Goal: Information Seeking & Learning: Learn about a topic

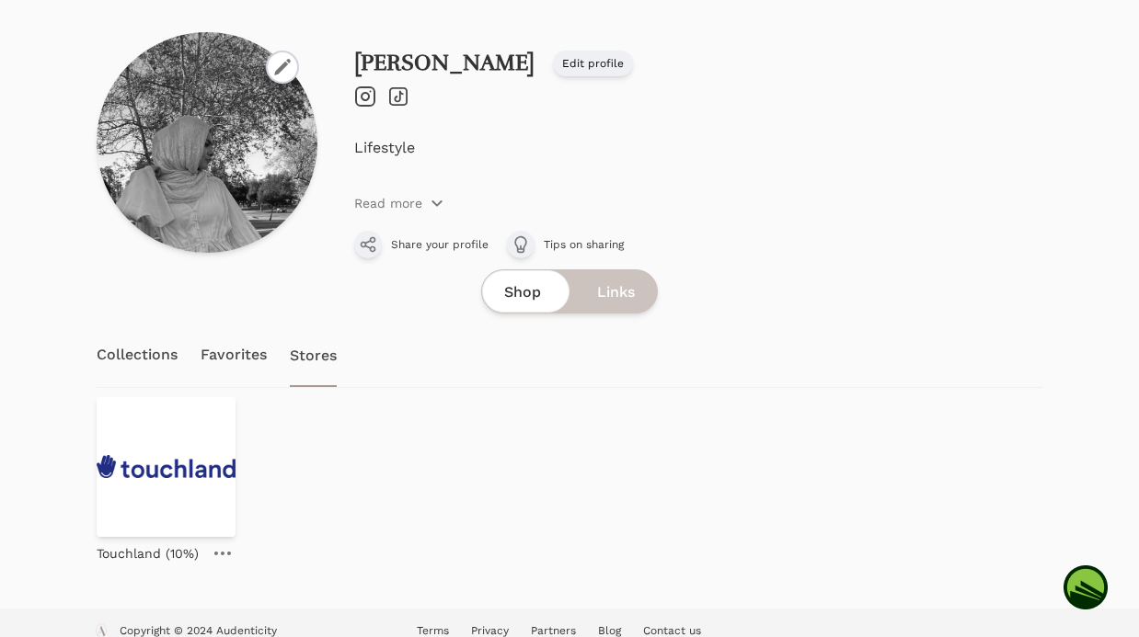
scroll to position [95, 0]
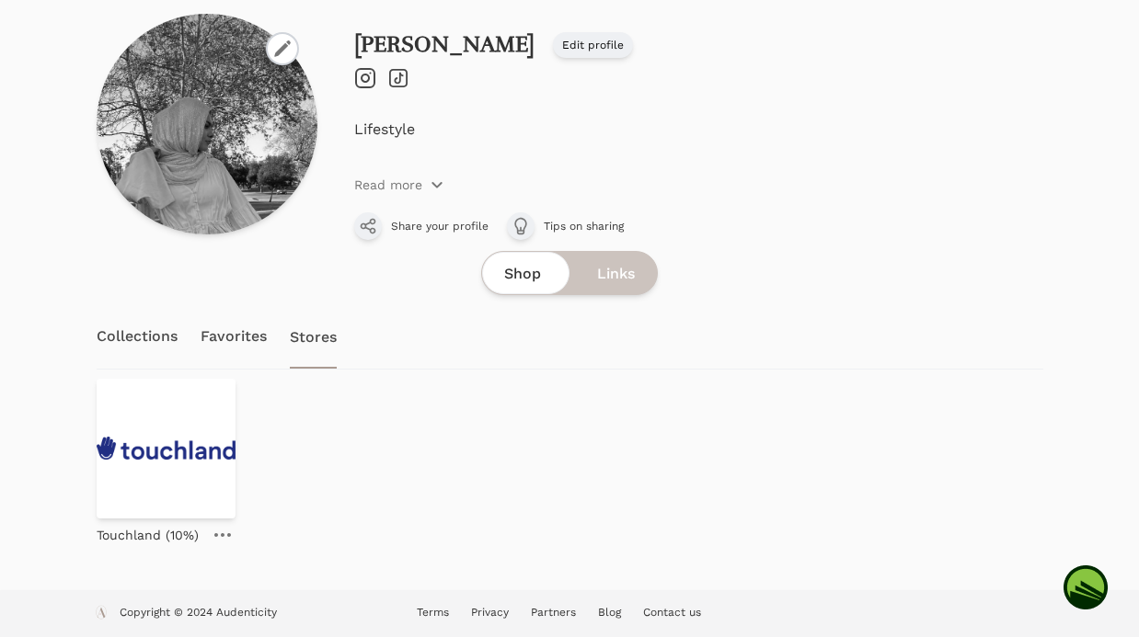
click at [239, 326] on link "Favorites" at bounding box center [234, 336] width 67 height 64
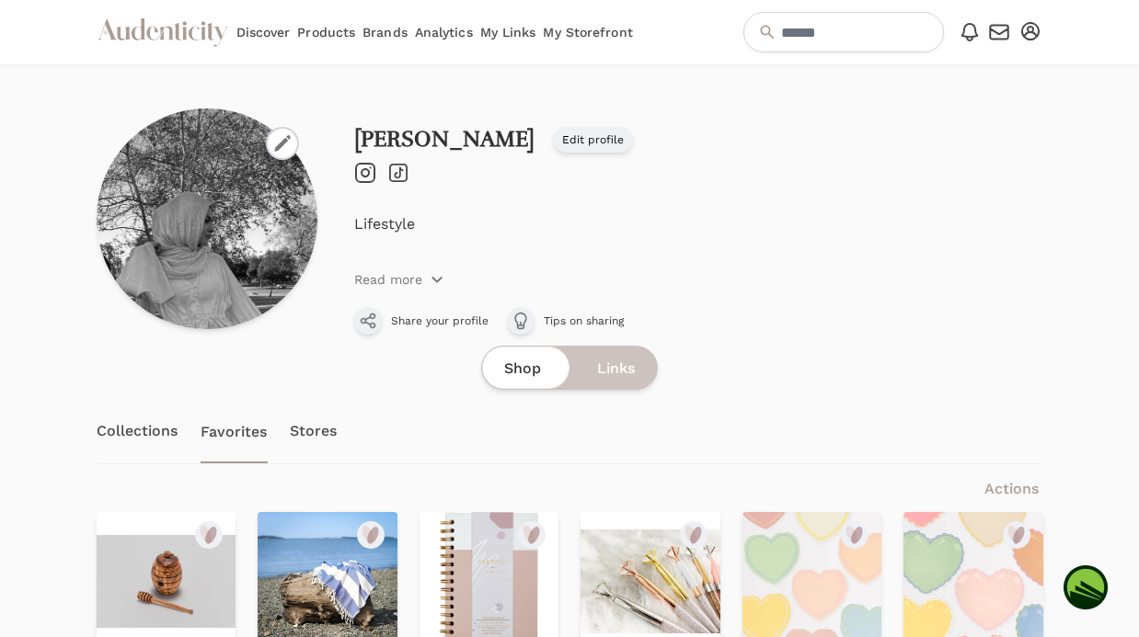
click at [144, 426] on link "Collections" at bounding box center [138, 431] width 82 height 64
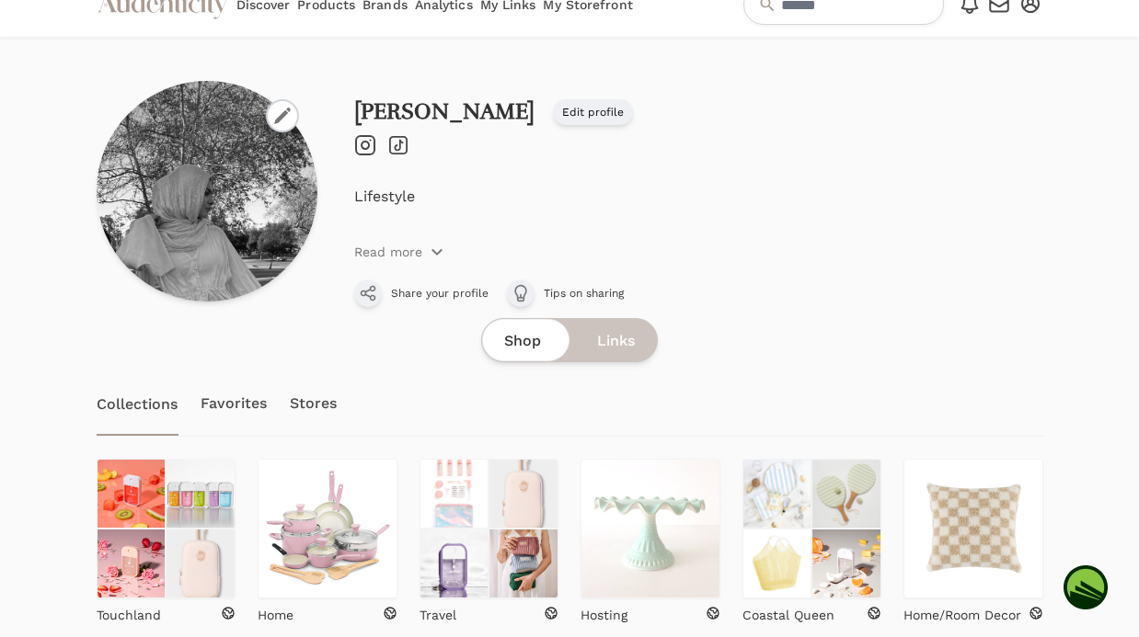
scroll to position [29, 0]
click at [159, 474] on img at bounding box center [132, 493] width 70 height 70
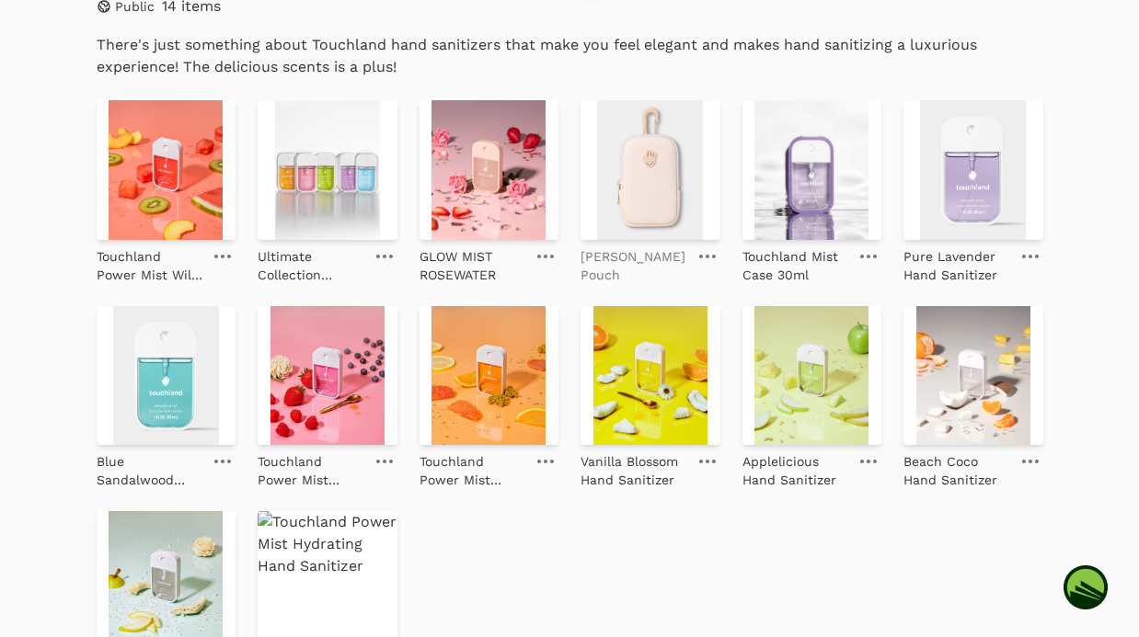
scroll to position [591, 0]
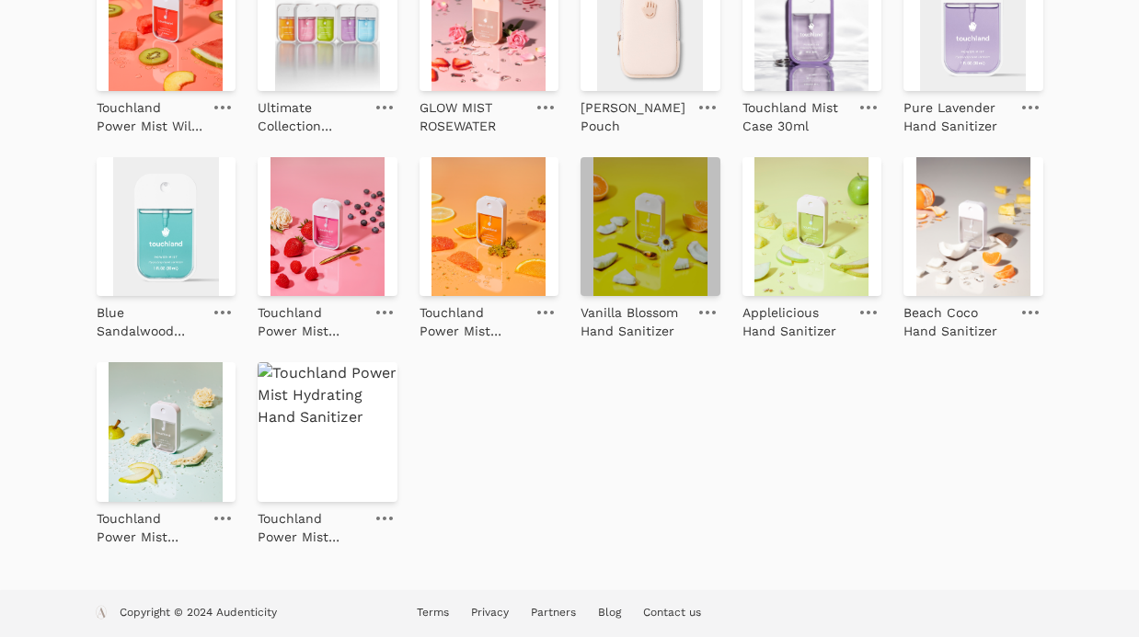
click at [657, 236] on img at bounding box center [650, 227] width 140 height 140
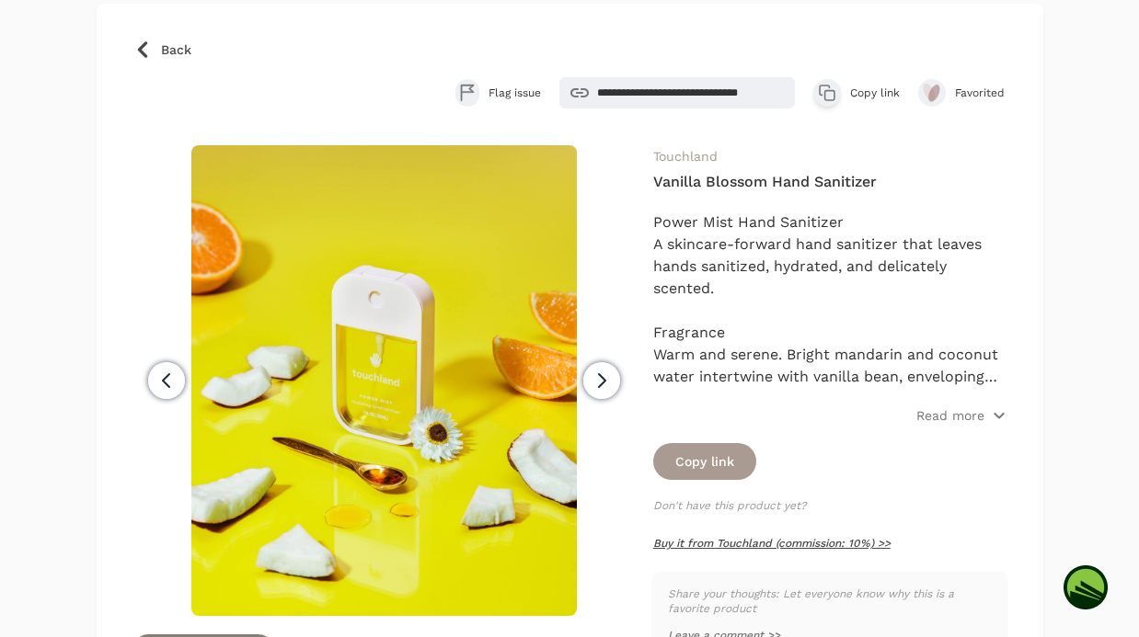
scroll to position [150, 0]
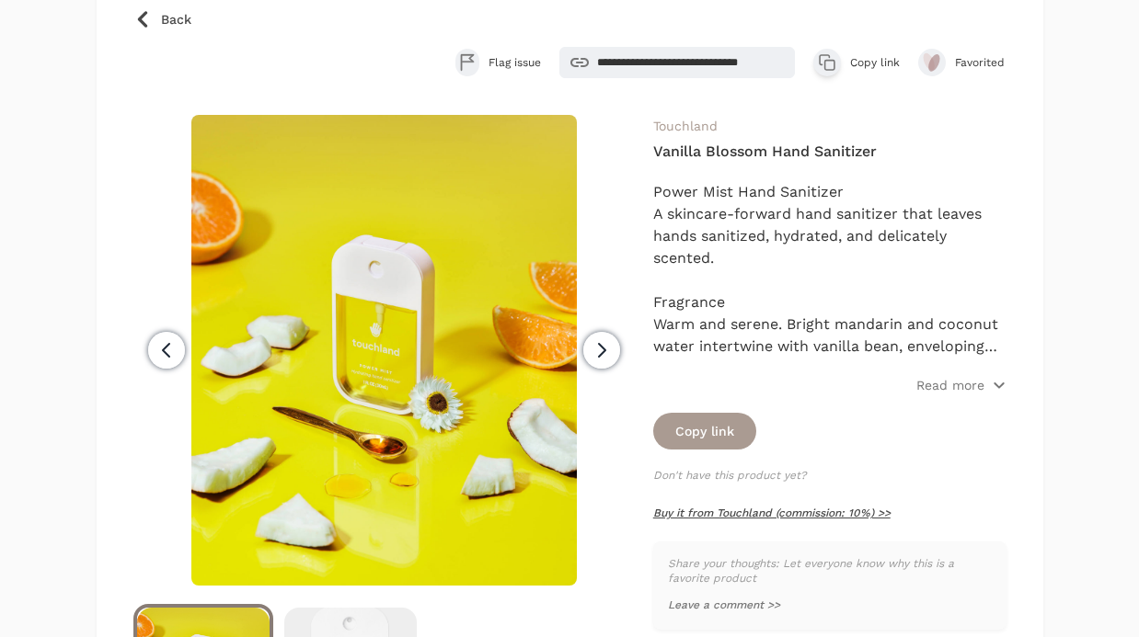
click at [743, 508] on link "Buy it from Touchland (commission: 10%) >>" at bounding box center [771, 513] width 237 height 13
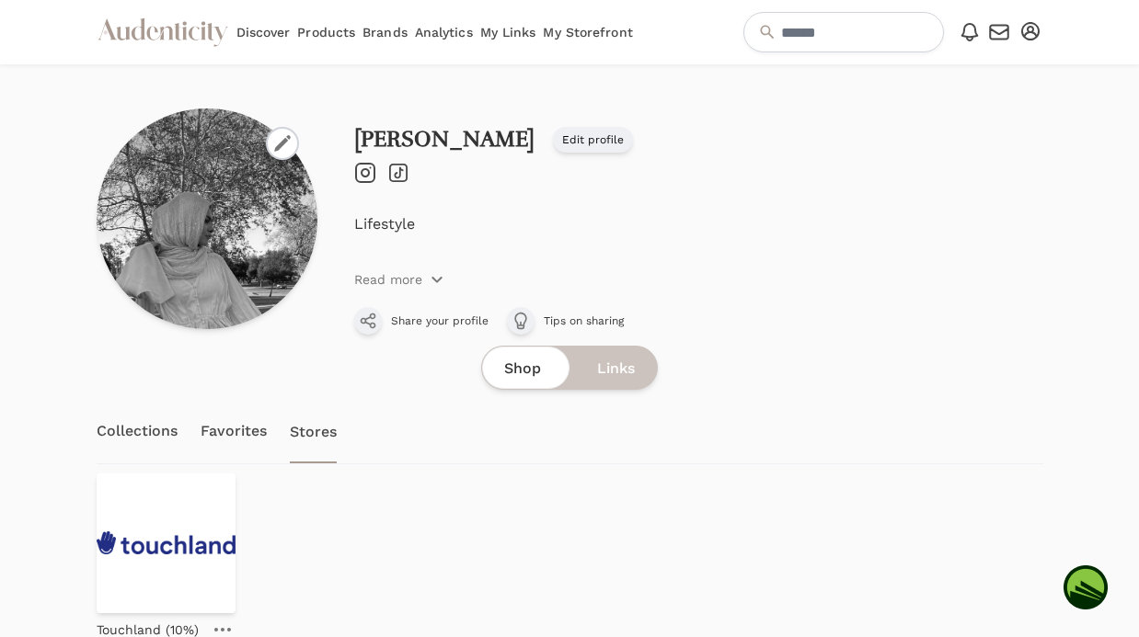
click at [436, 26] on link "Analytics" at bounding box center [444, 32] width 58 height 64
click at [243, 425] on link "Favorites" at bounding box center [234, 431] width 67 height 64
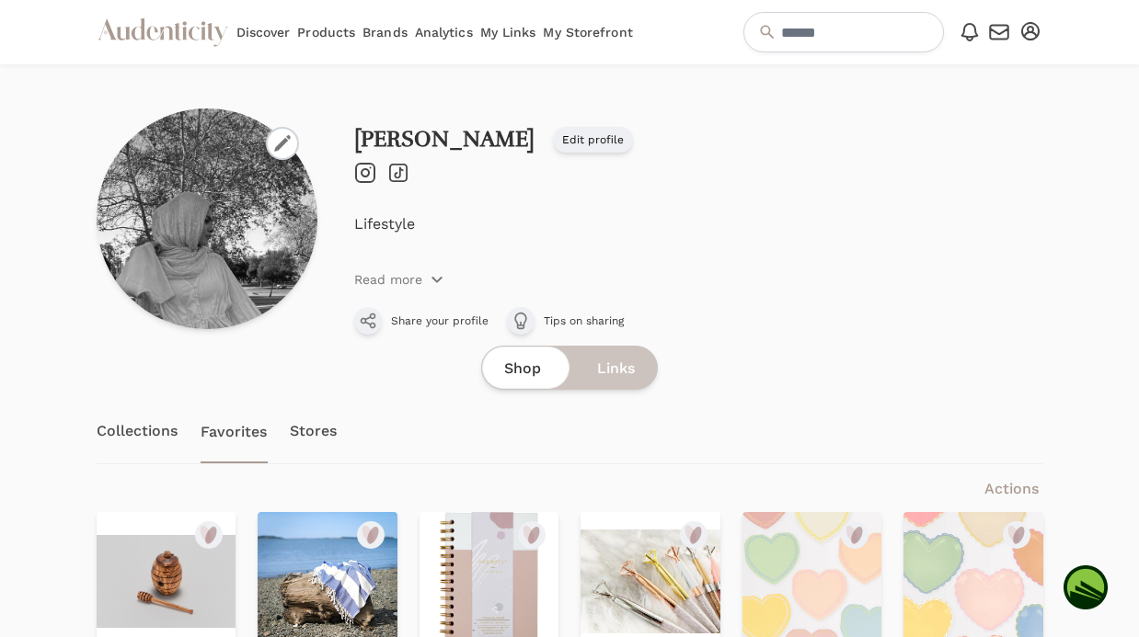
click at [396, 30] on link "Brands" at bounding box center [384, 32] width 45 height 64
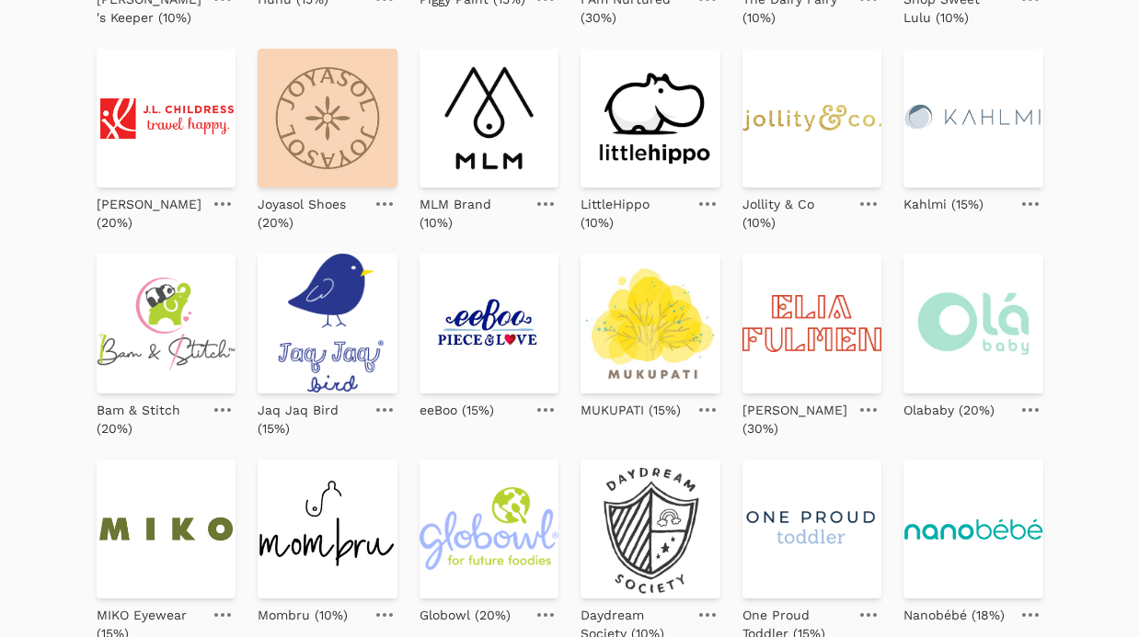
scroll to position [682, 0]
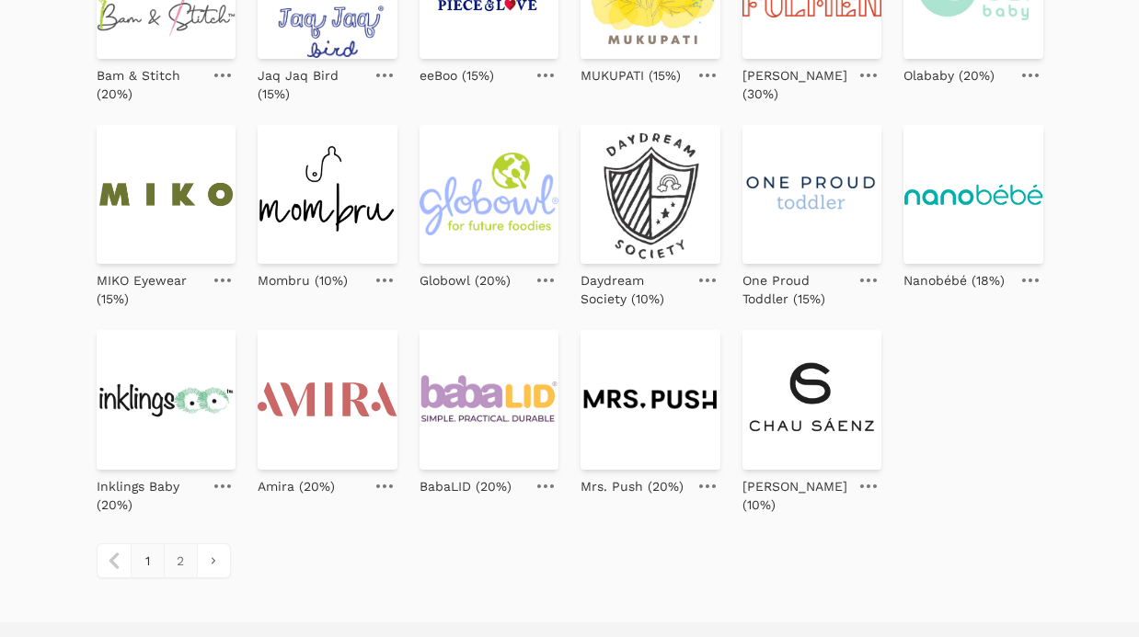
click at [178, 568] on link "2" at bounding box center [180, 561] width 33 height 33
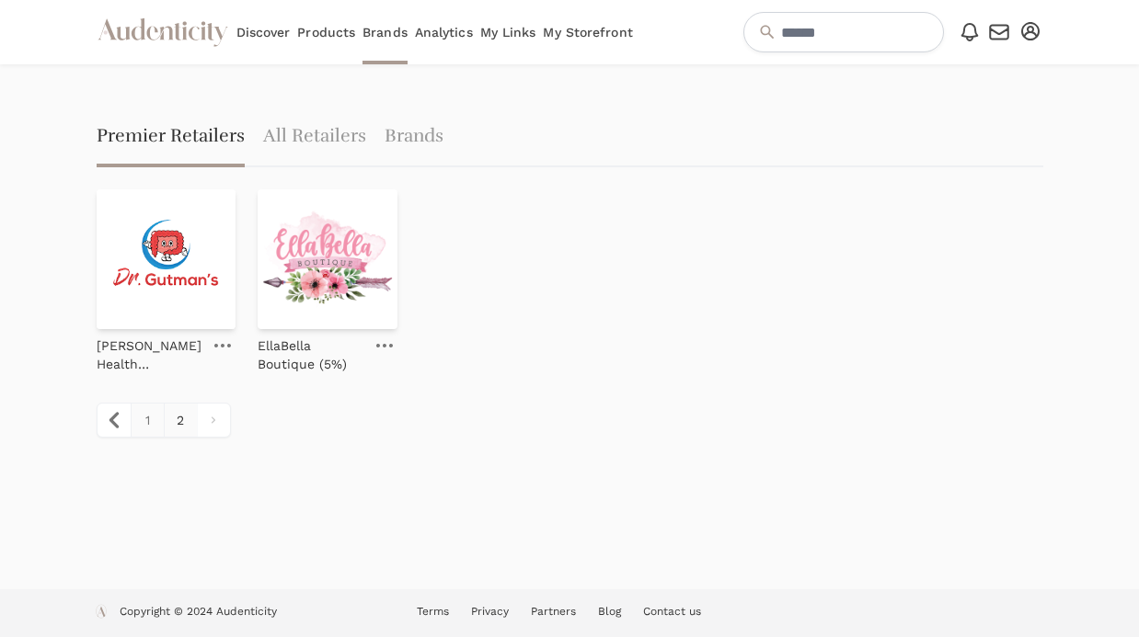
click at [141, 416] on link "1" at bounding box center [147, 420] width 33 height 33
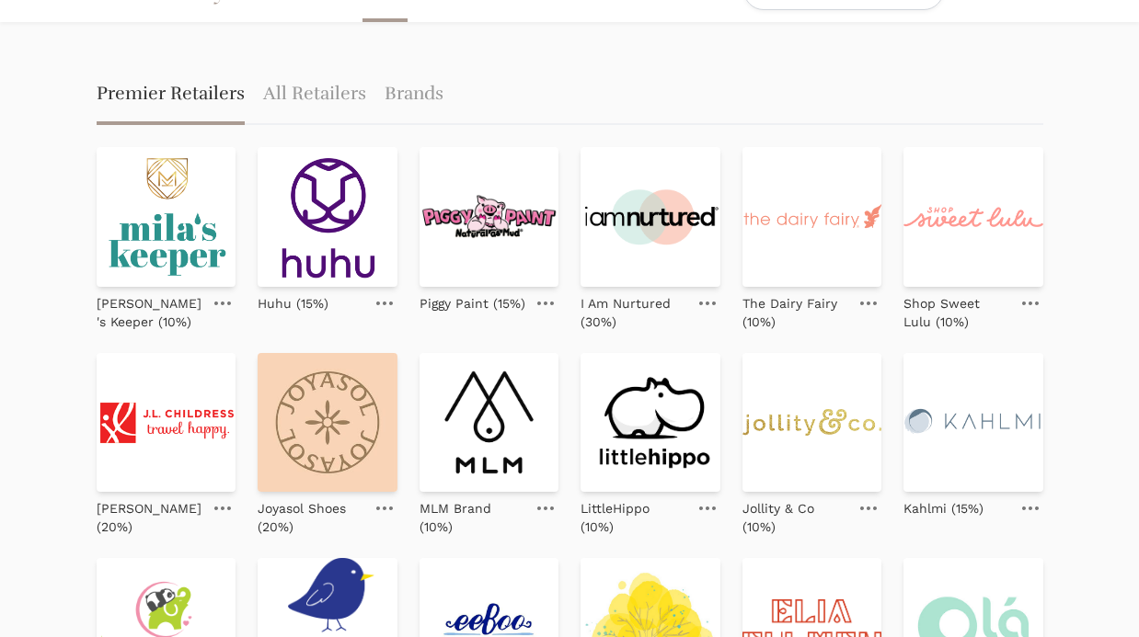
scroll to position [22, 0]
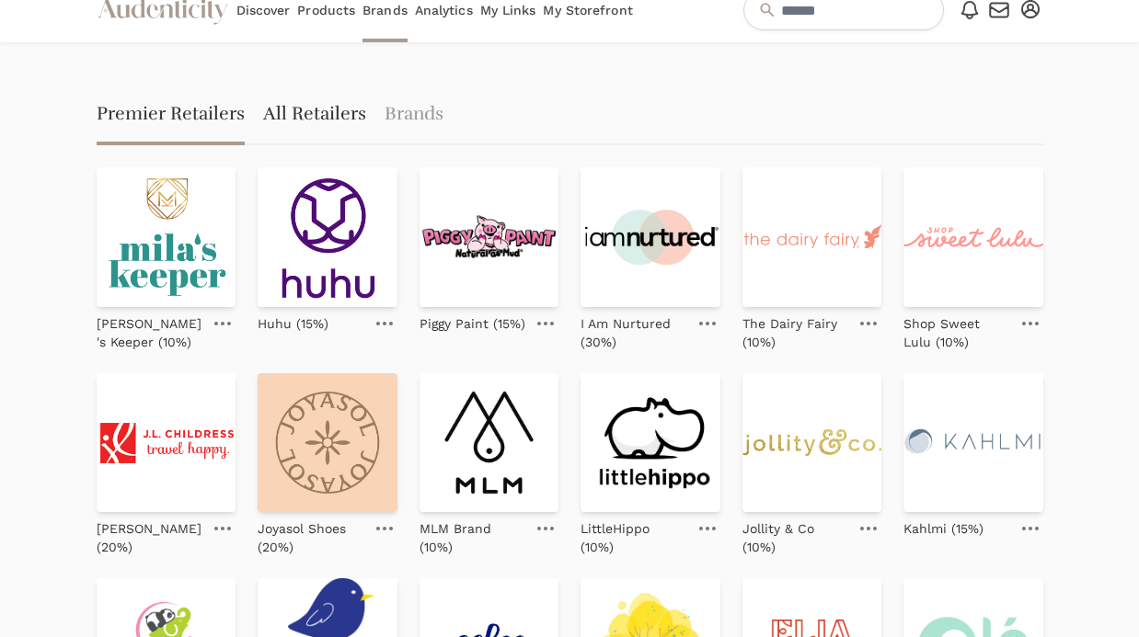
click at [301, 119] on link "All Retailers" at bounding box center [314, 115] width 103 height 59
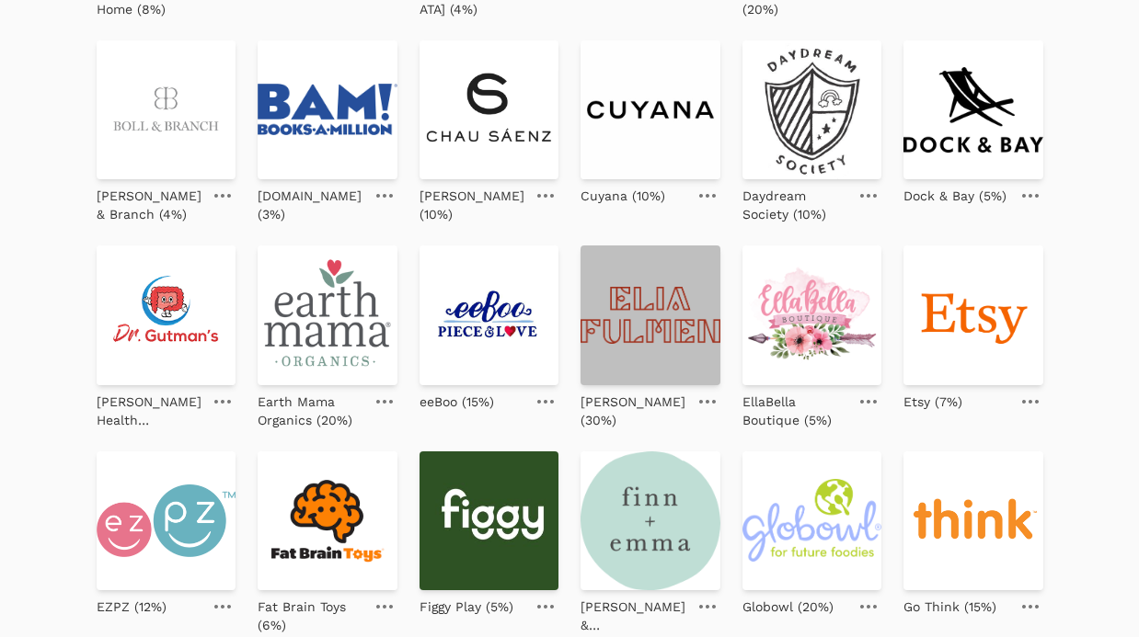
scroll to position [431, 0]
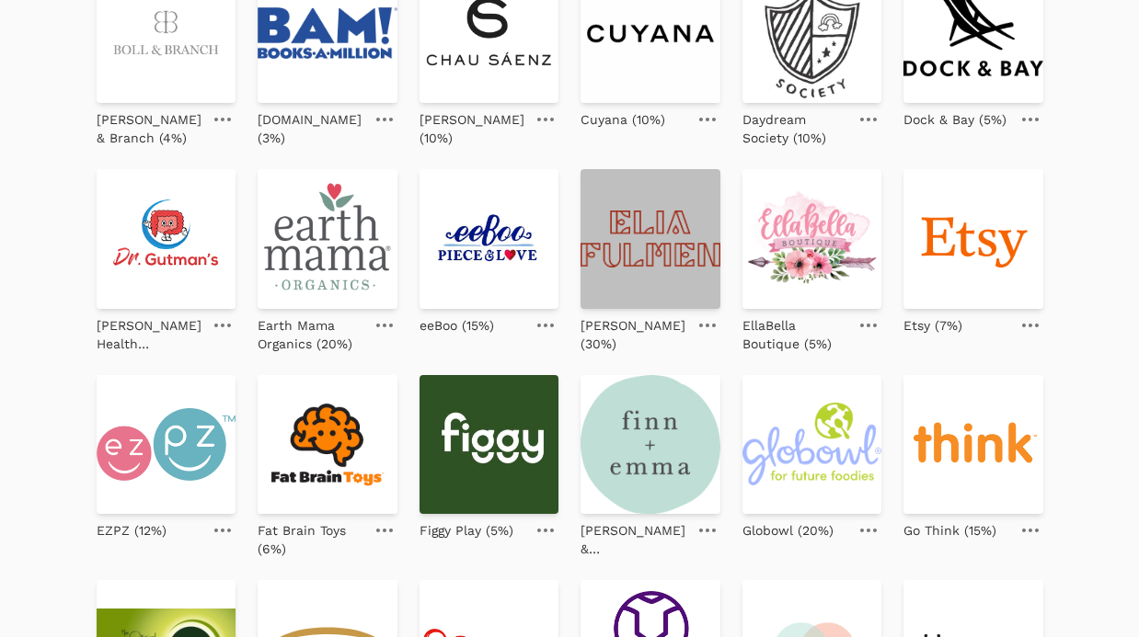
click at [653, 231] on img at bounding box center [650, 239] width 140 height 140
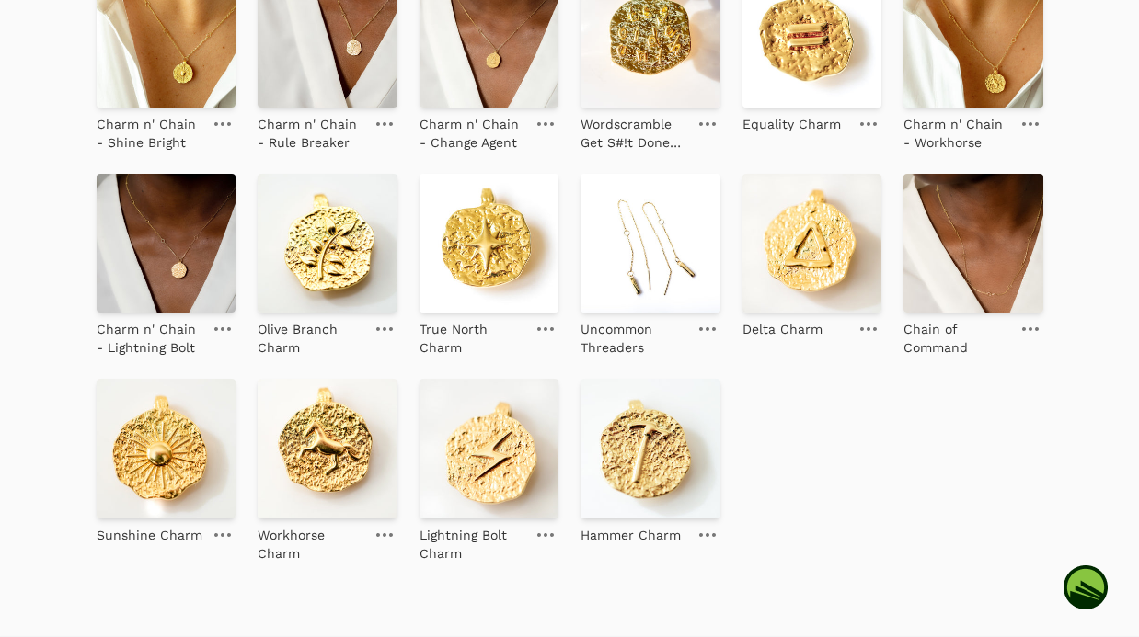
scroll to position [1026, 0]
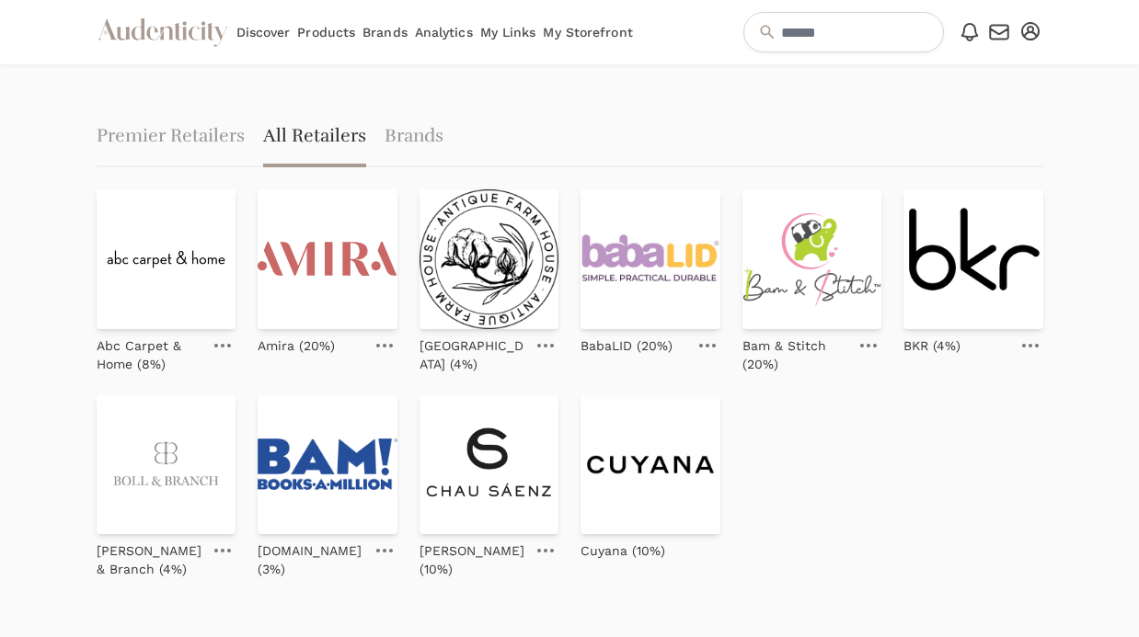
scroll to position [431, 0]
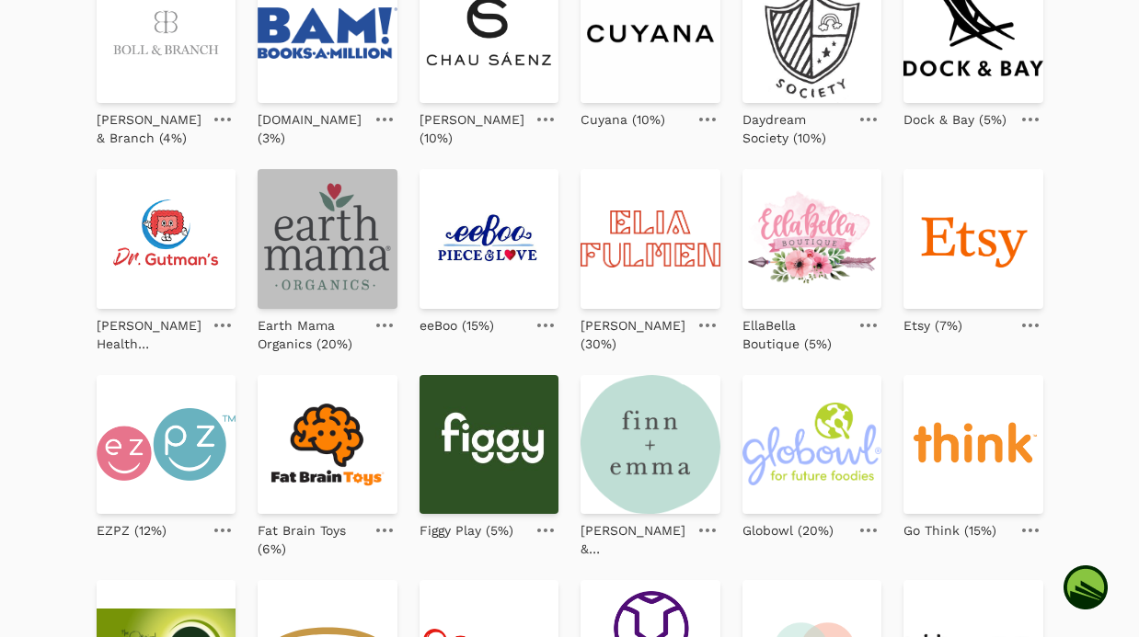
click at [324, 227] on img at bounding box center [328, 239] width 140 height 140
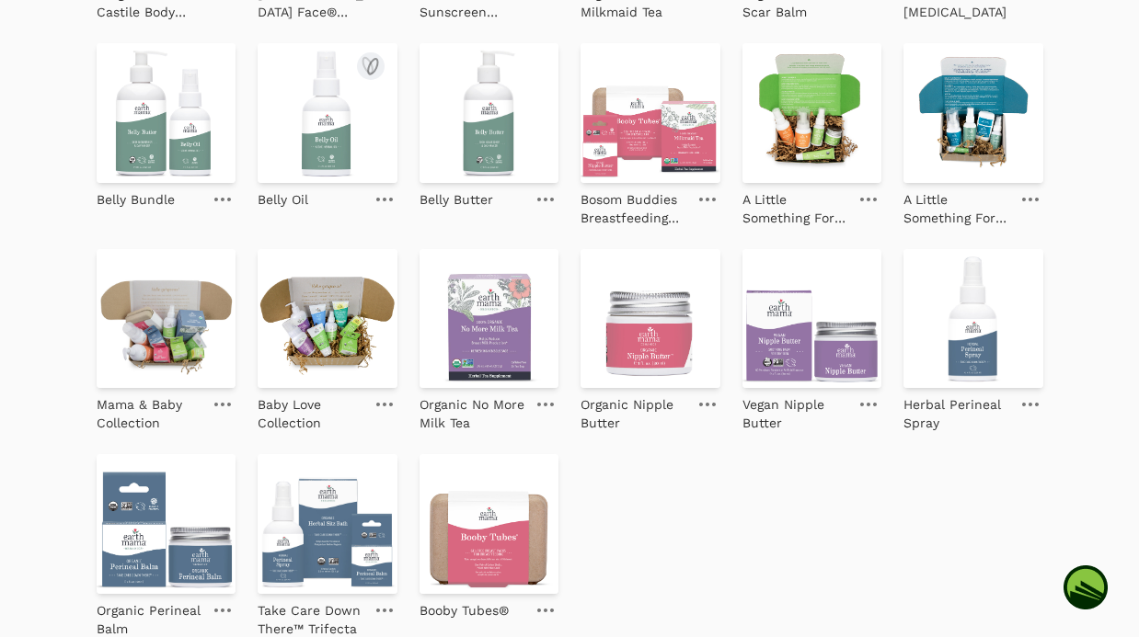
scroll to position [1848, 0]
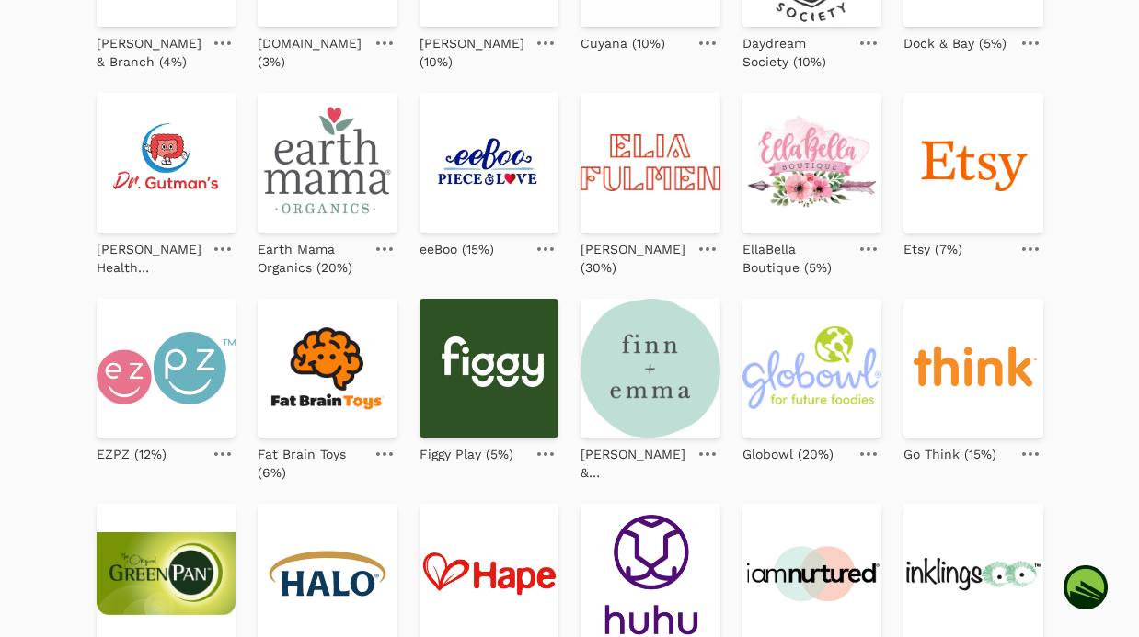
scroll to position [714, 0]
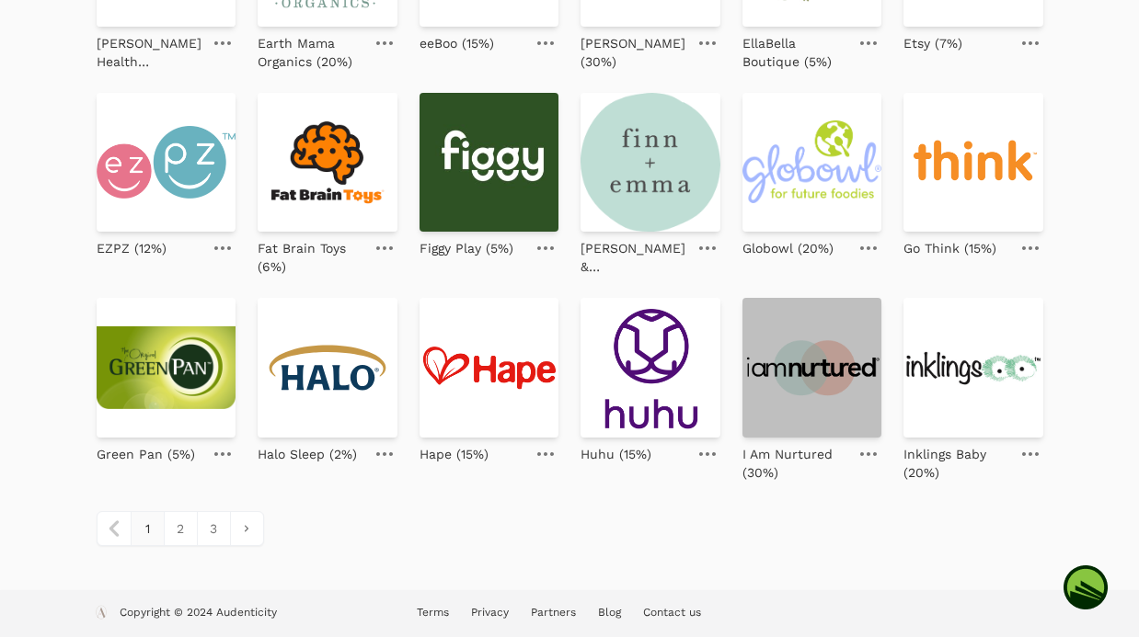
click at [772, 350] on img at bounding box center [812, 368] width 140 height 140
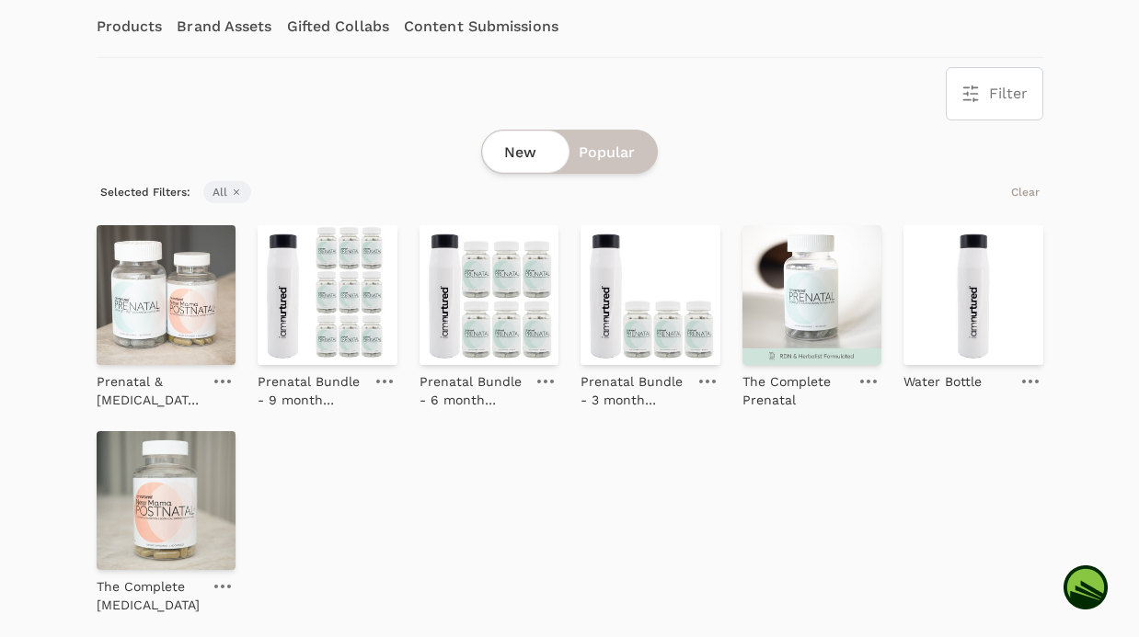
scroll to position [373, 0]
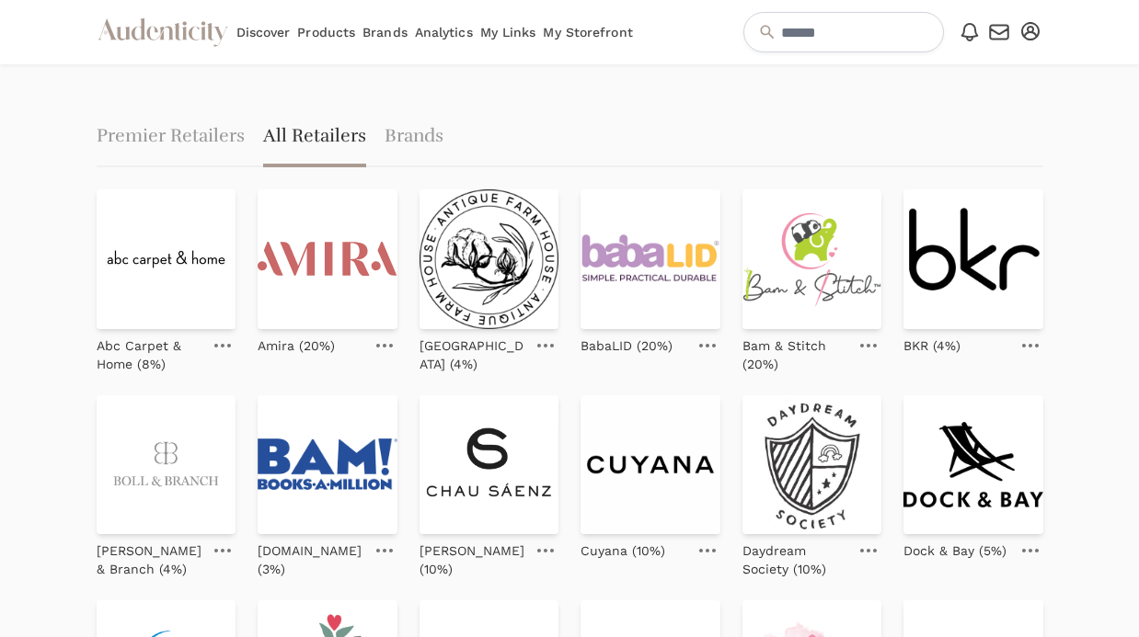
scroll to position [714, 0]
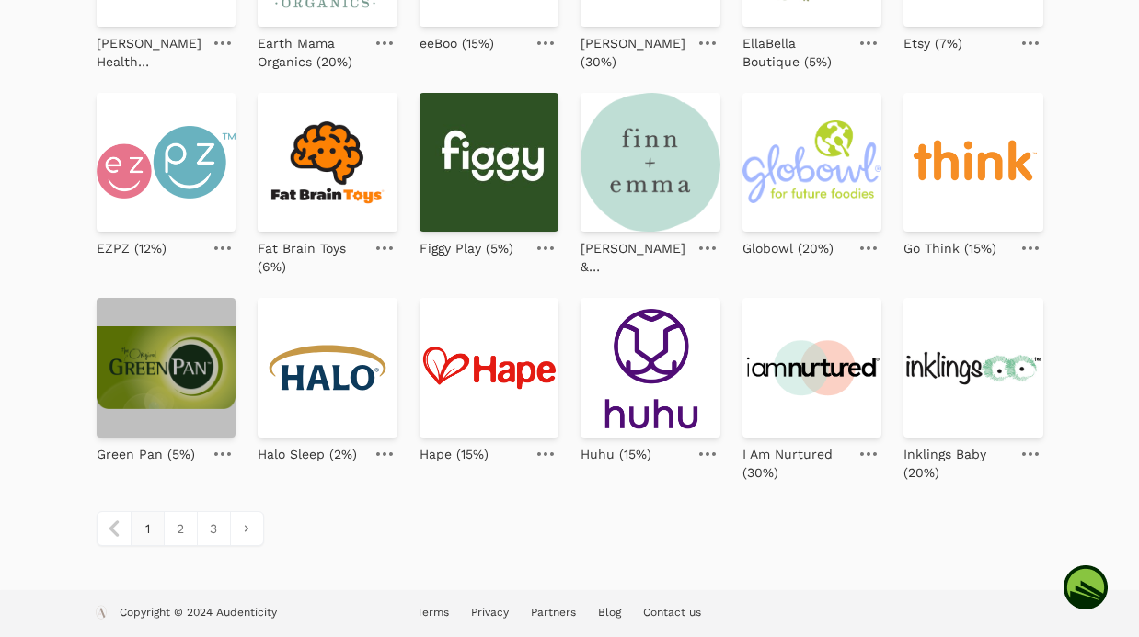
click at [104, 350] on img at bounding box center [167, 368] width 140 height 140
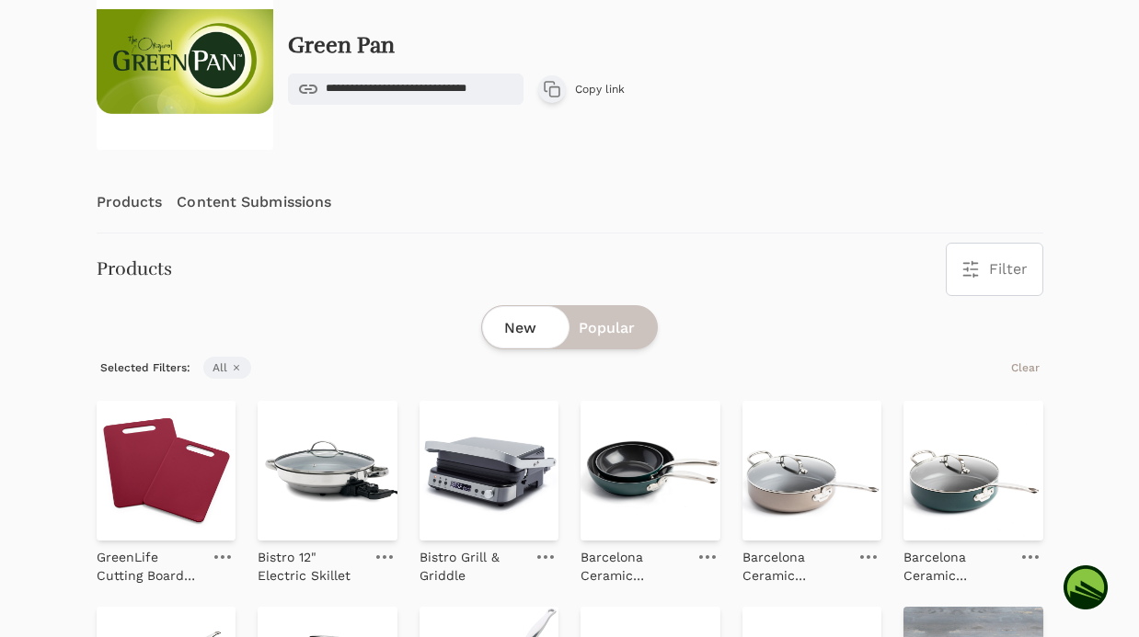
scroll to position [268, 0]
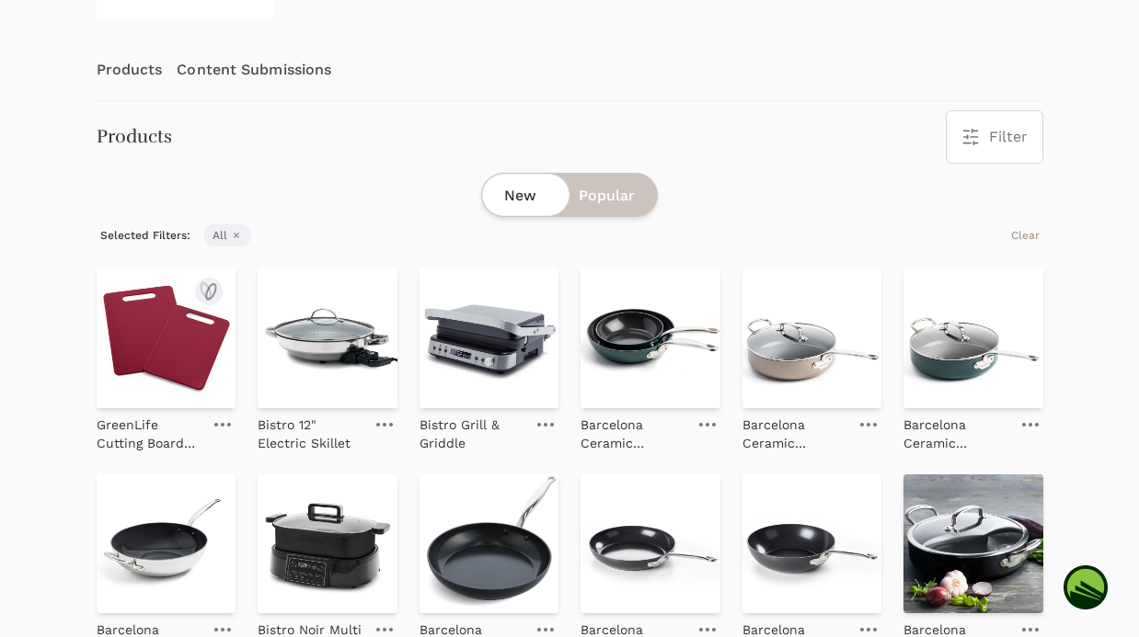
click at [199, 341] on img at bounding box center [167, 339] width 140 height 140
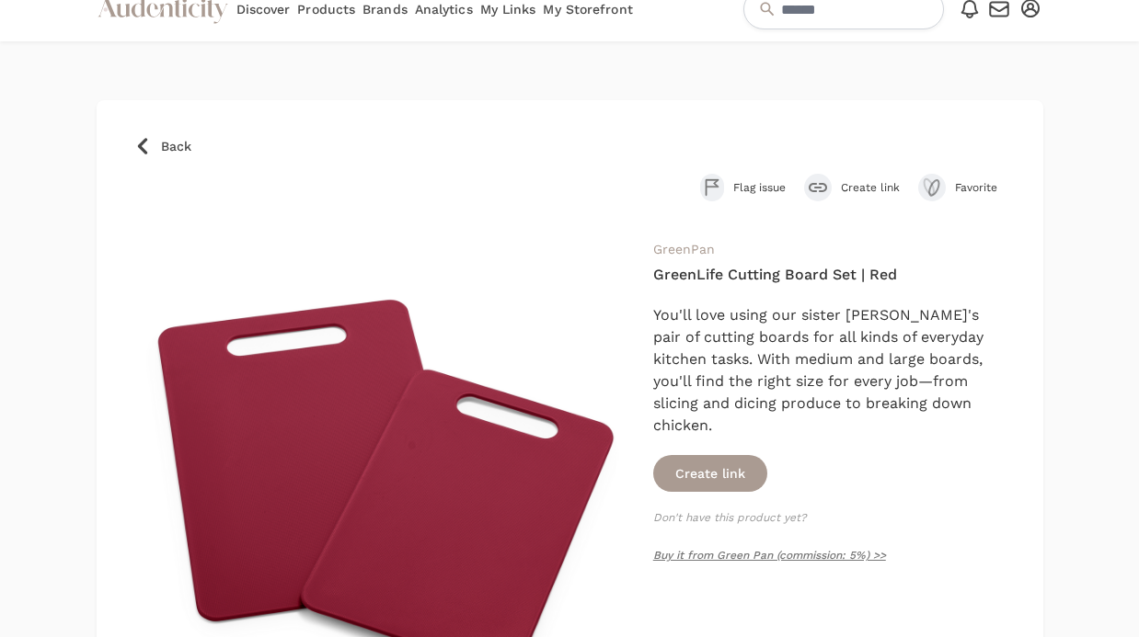
scroll to position [50, 0]
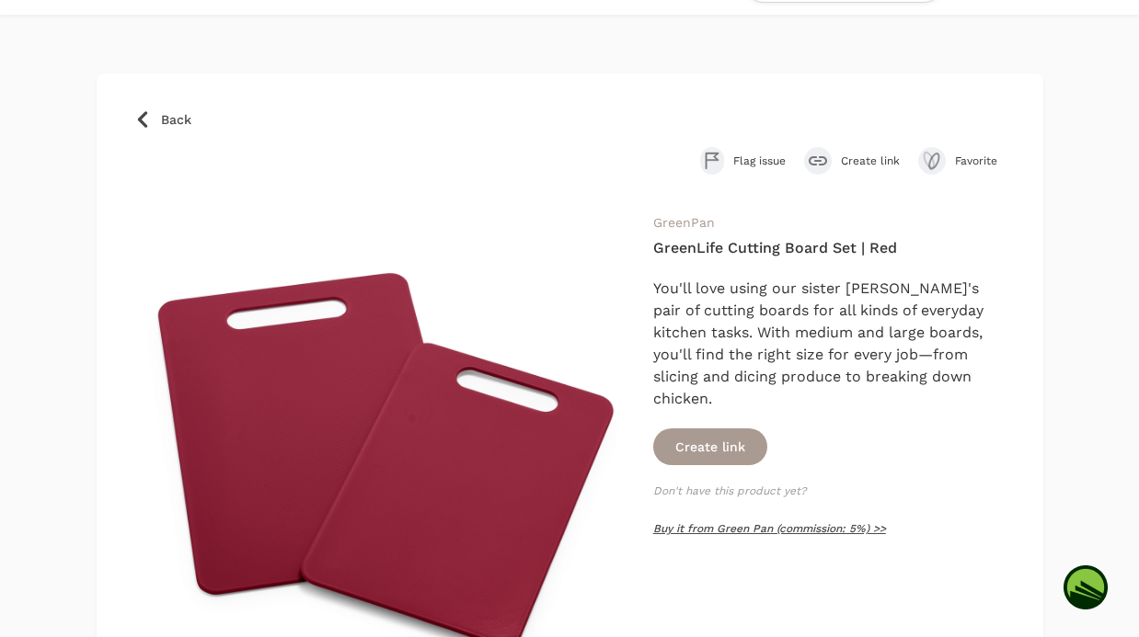
click at [730, 522] on link "Buy it from Green Pan (commission: 5%) >>" at bounding box center [769, 528] width 233 height 13
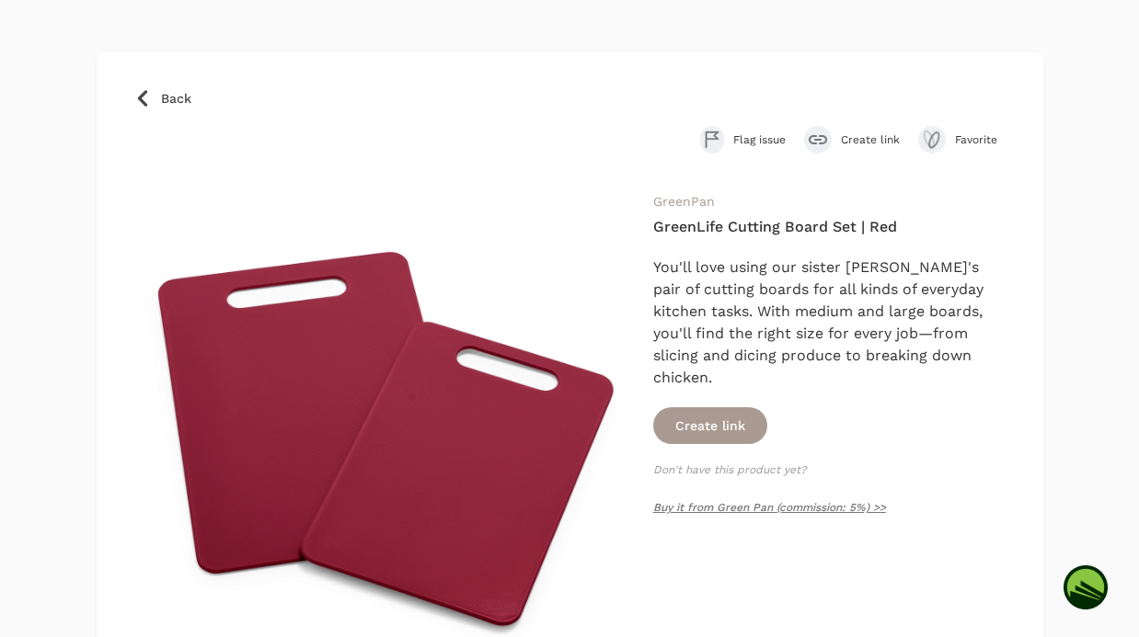
scroll to position [74, 0]
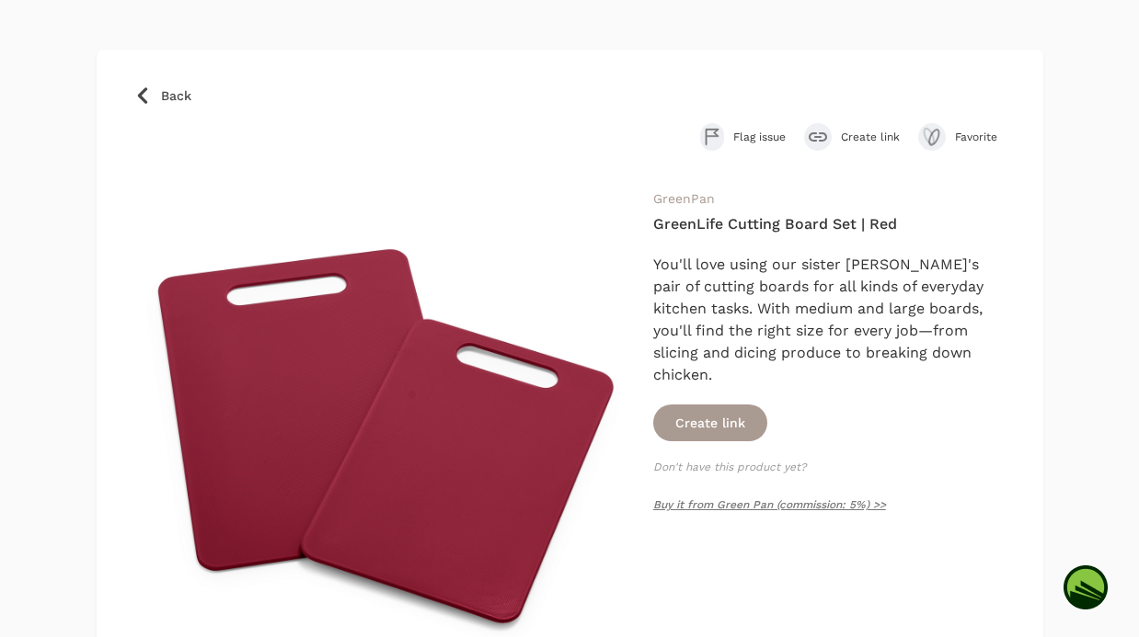
click at [172, 95] on span "Back" at bounding box center [176, 95] width 30 height 18
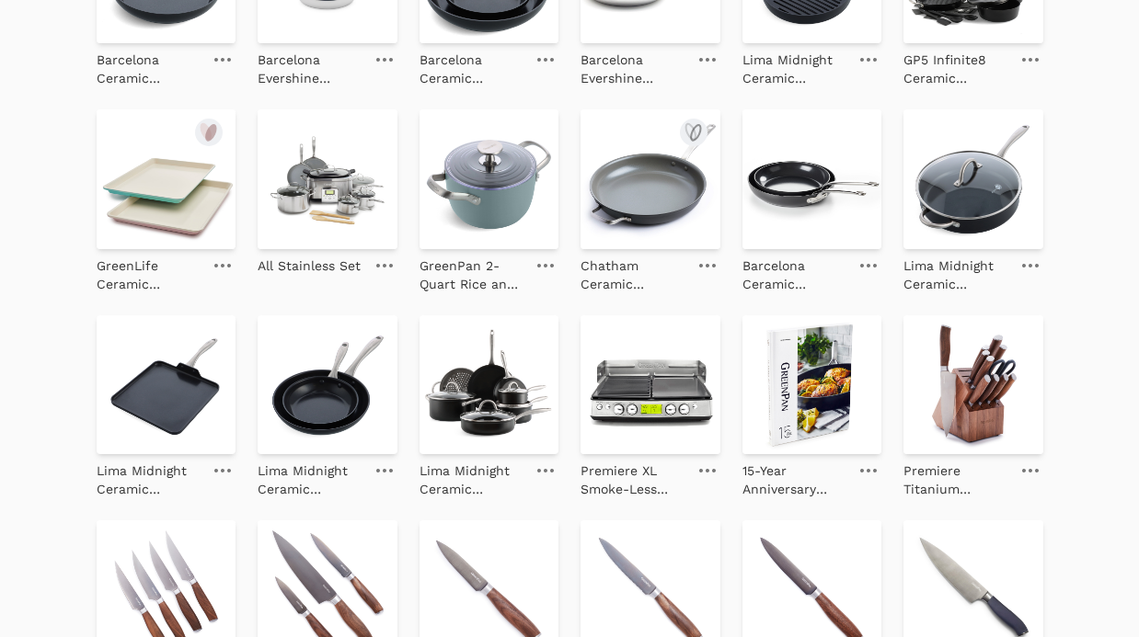
scroll to position [1545, 0]
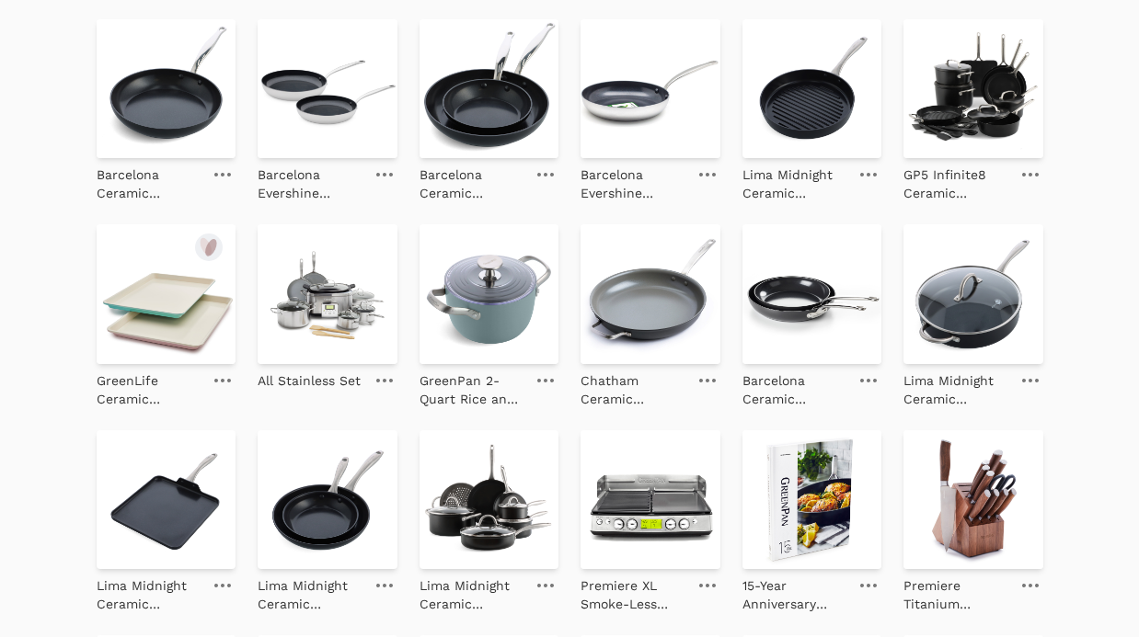
click at [156, 267] on img at bounding box center [167, 294] width 140 height 140
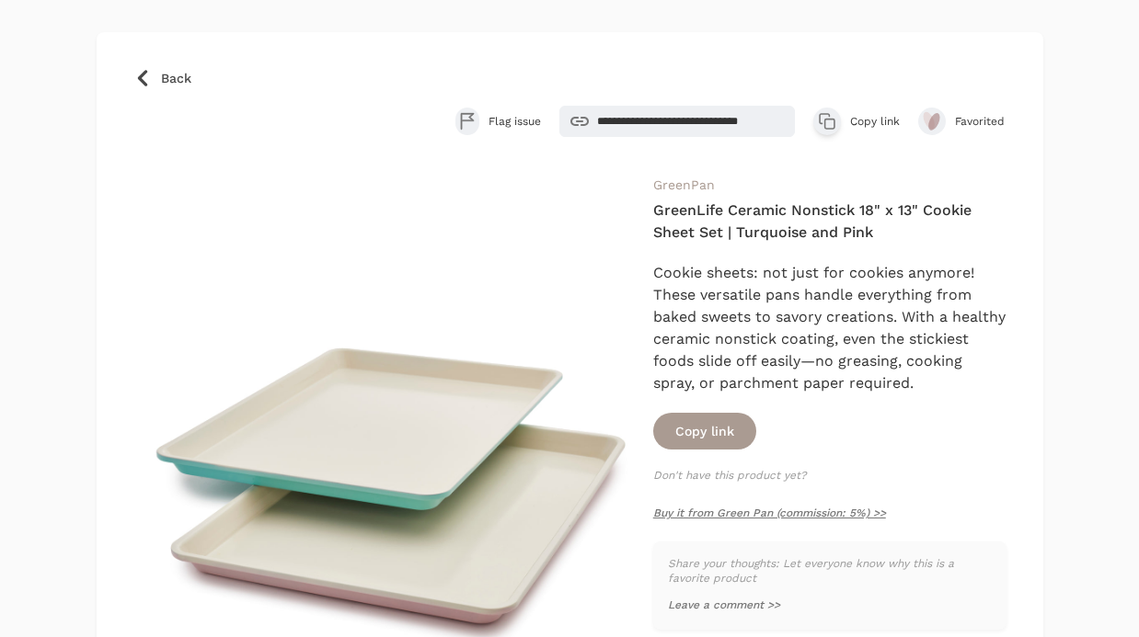
scroll to position [109, 0]
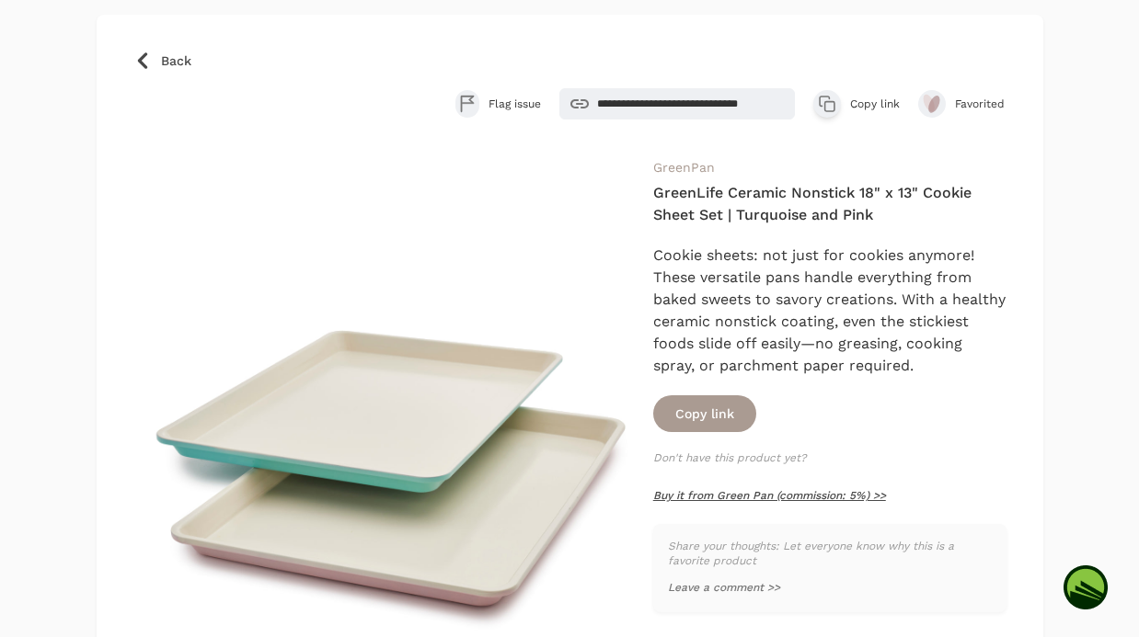
click at [729, 493] on link "Buy it from Green Pan (commission: 5%) >>" at bounding box center [769, 495] width 233 height 13
click at [165, 52] on span "Back" at bounding box center [176, 61] width 30 height 18
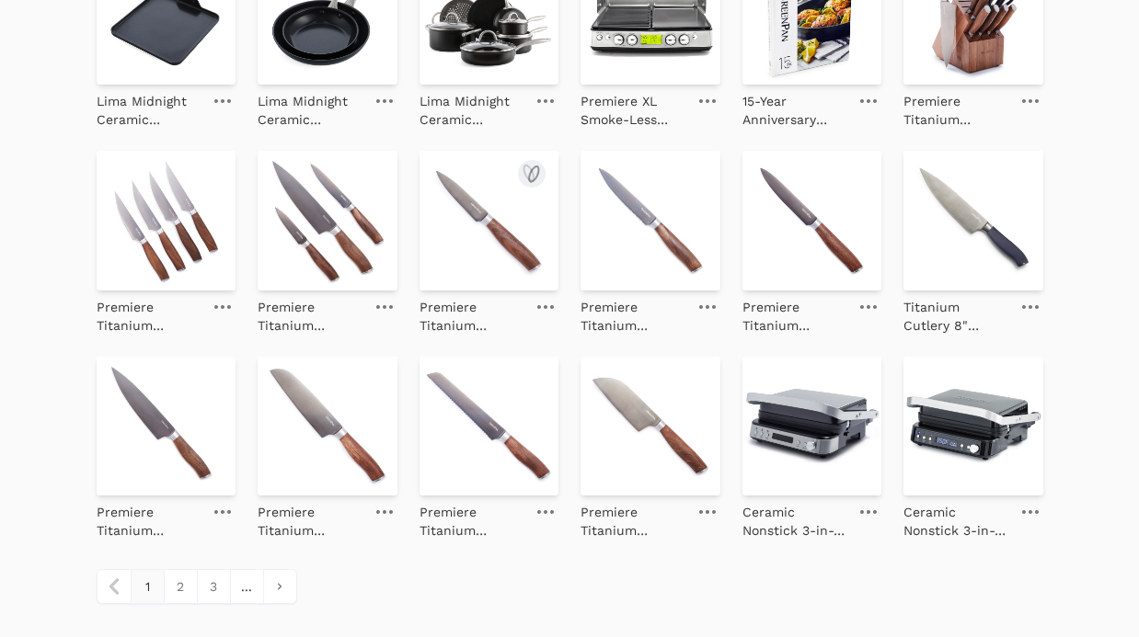
scroll to position [2044, 0]
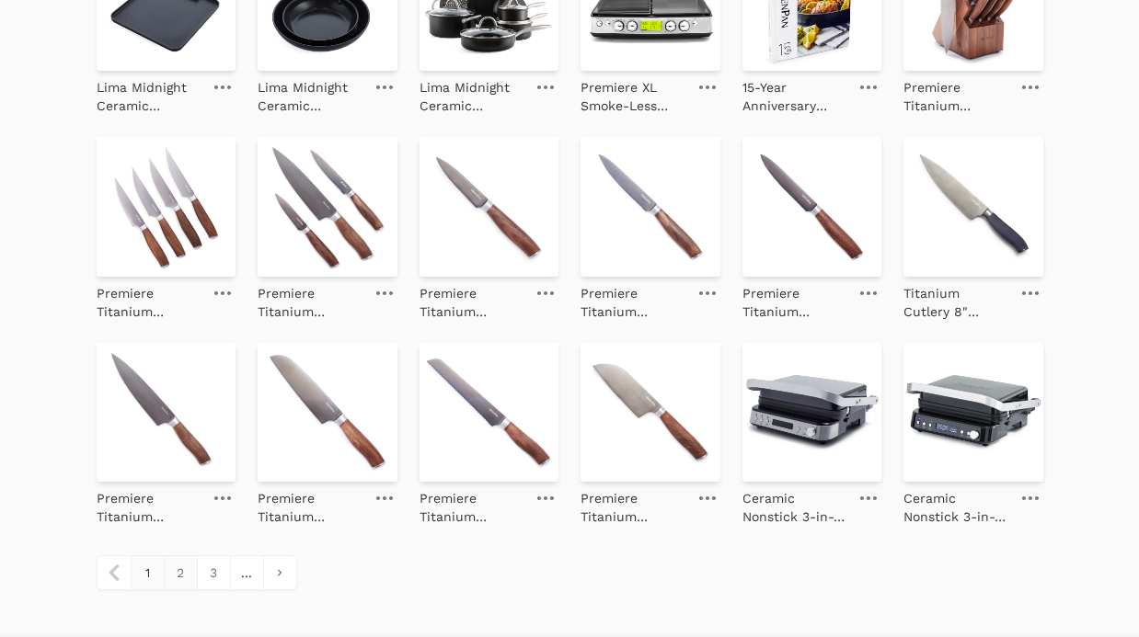
click at [185, 578] on link "2" at bounding box center [180, 572] width 33 height 33
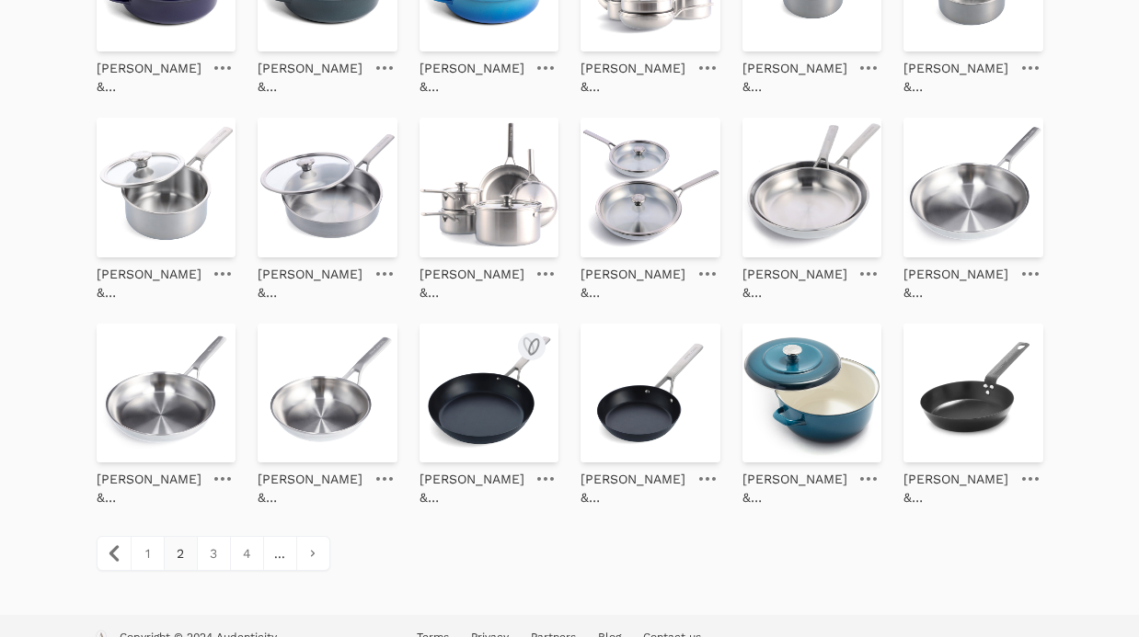
scroll to position [2089, 0]
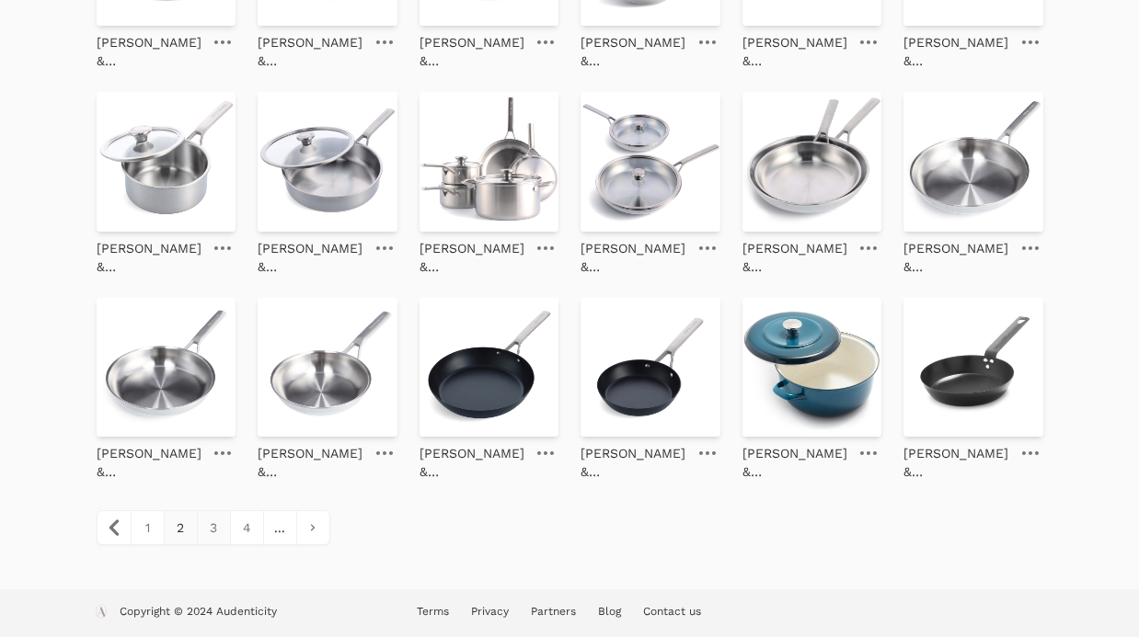
click at [209, 528] on link "3" at bounding box center [213, 527] width 33 height 33
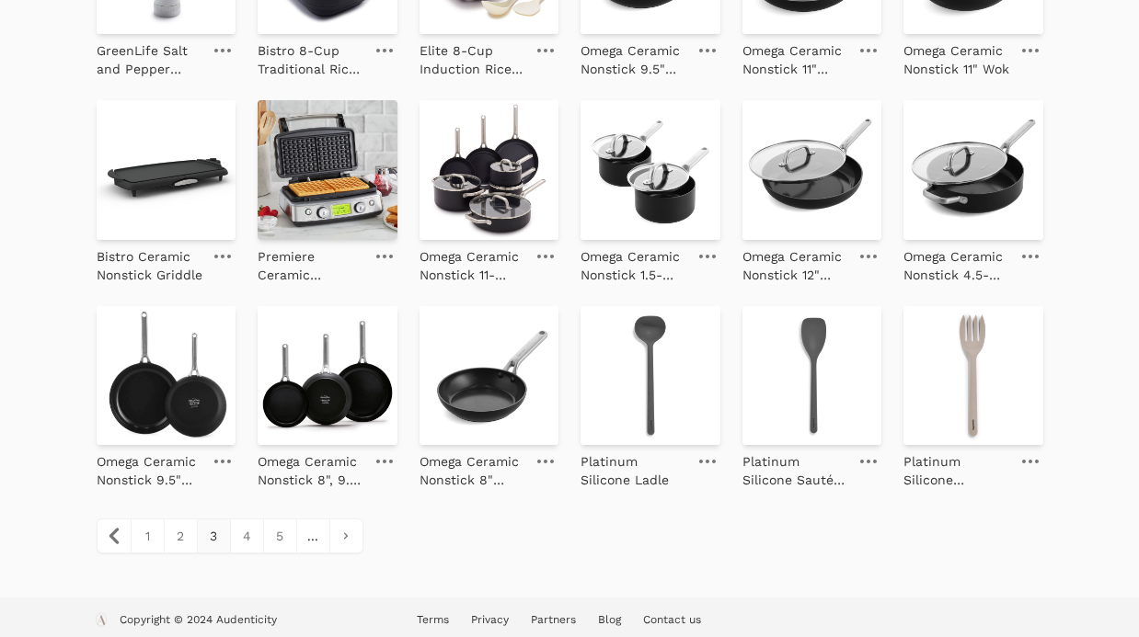
scroll to position [2089, 0]
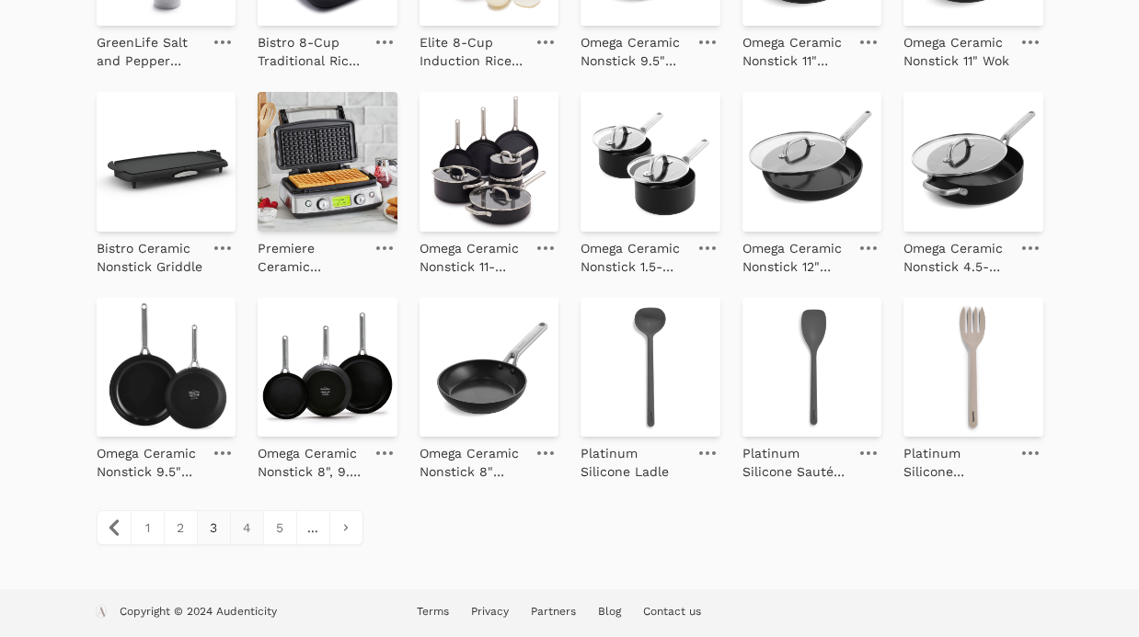
click at [247, 527] on link "4" at bounding box center [246, 527] width 33 height 33
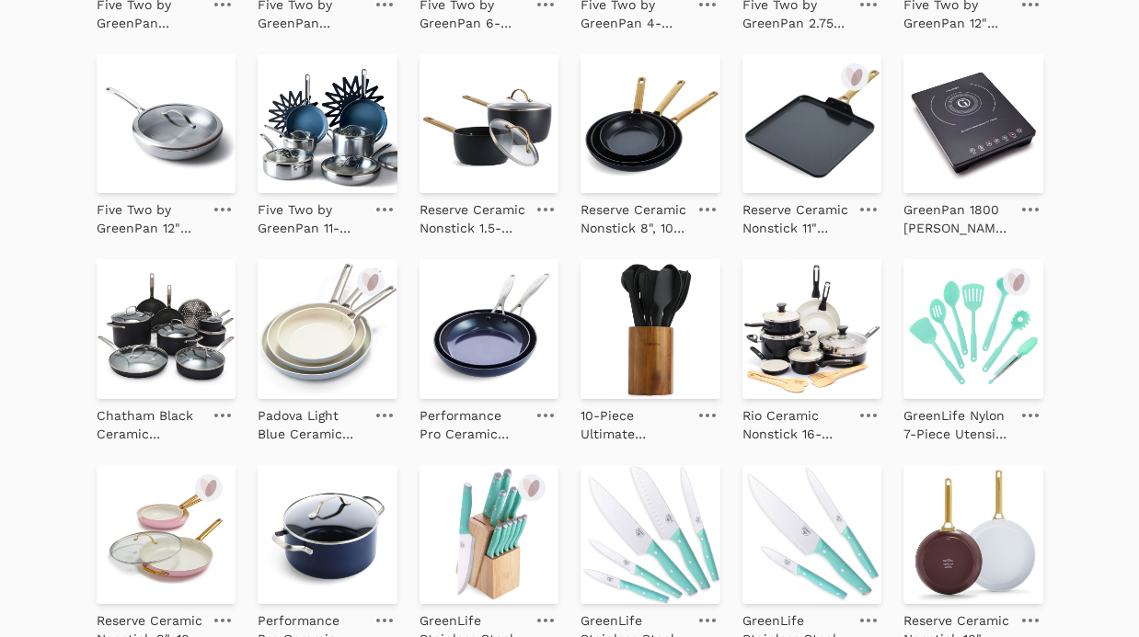
scroll to position [2089, 0]
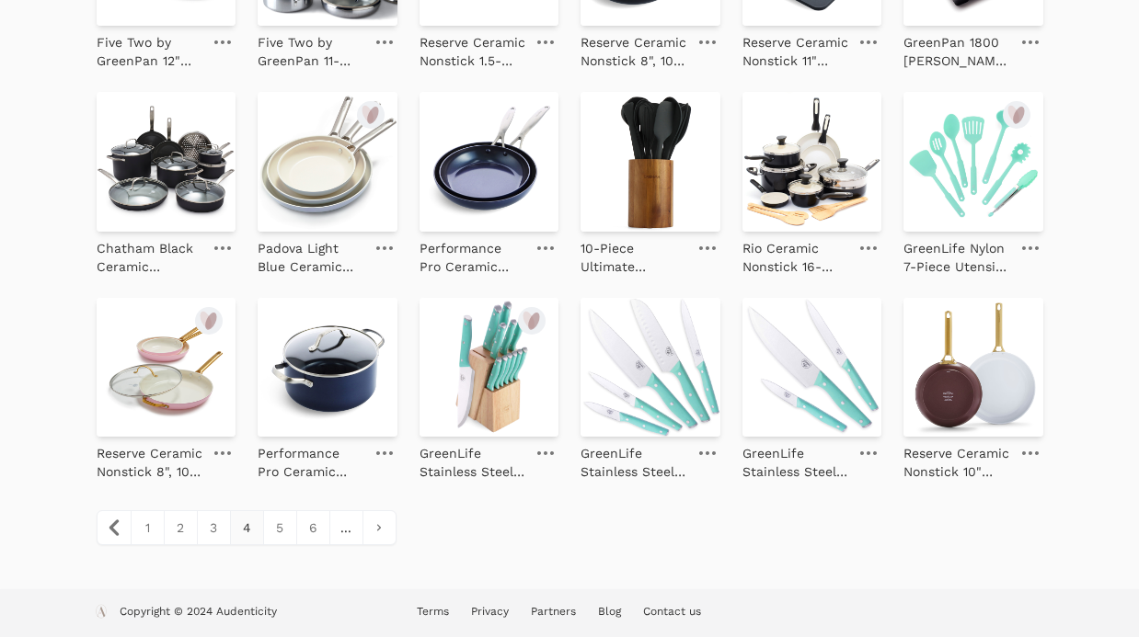
click at [175, 396] on img at bounding box center [167, 368] width 140 height 140
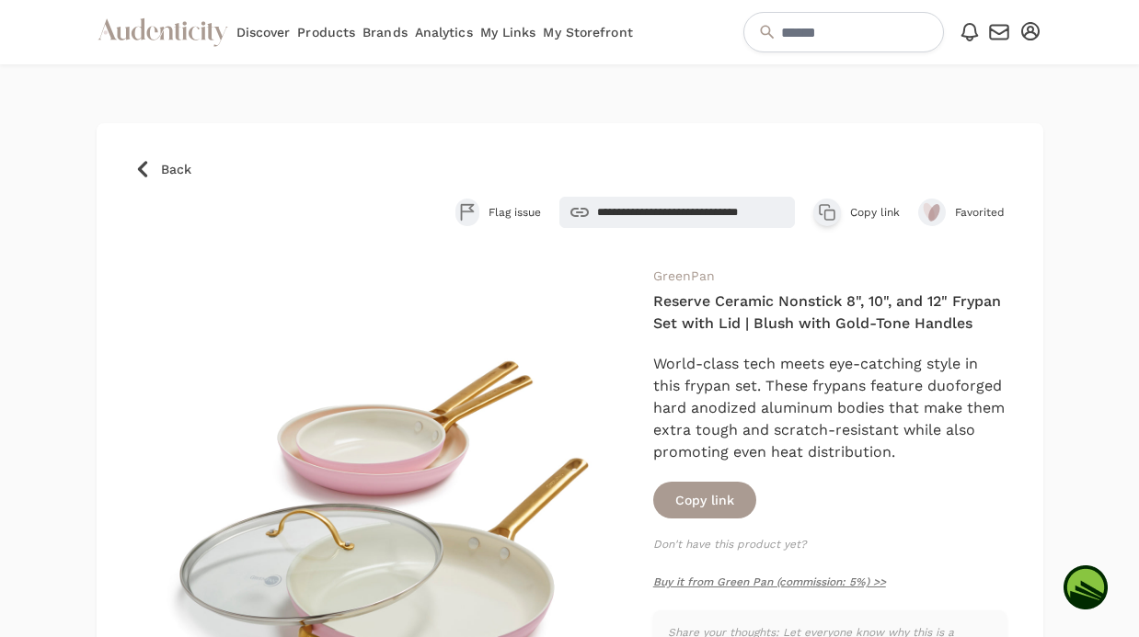
scroll to position [235, 0]
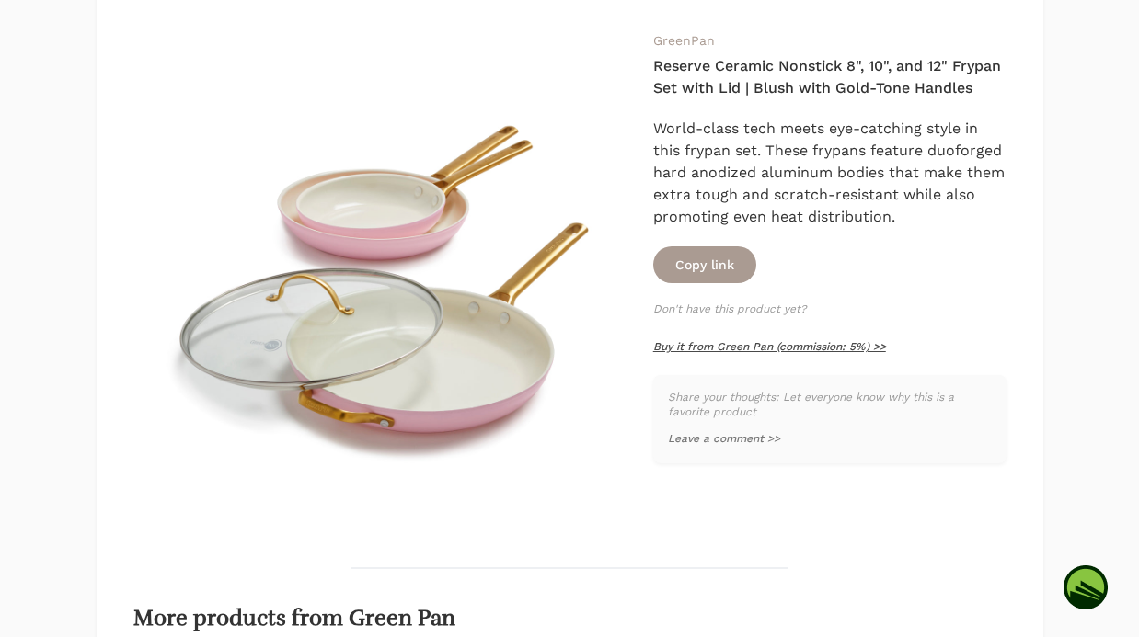
click at [739, 345] on link "Buy it from Green Pan (commission: 5%) >>" at bounding box center [769, 346] width 233 height 13
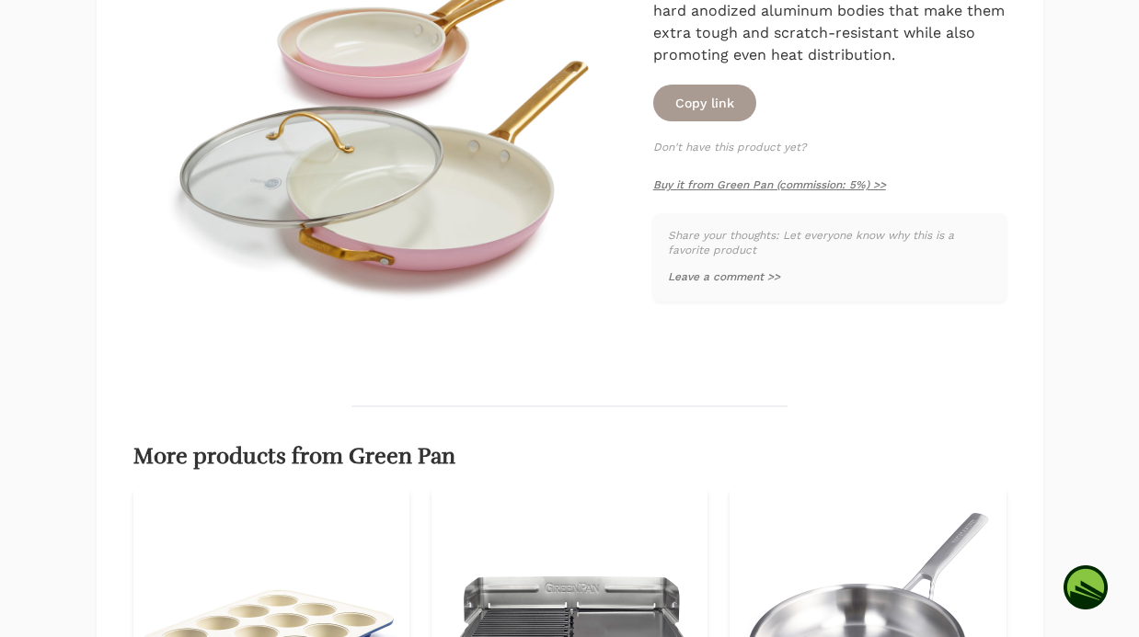
scroll to position [0, 0]
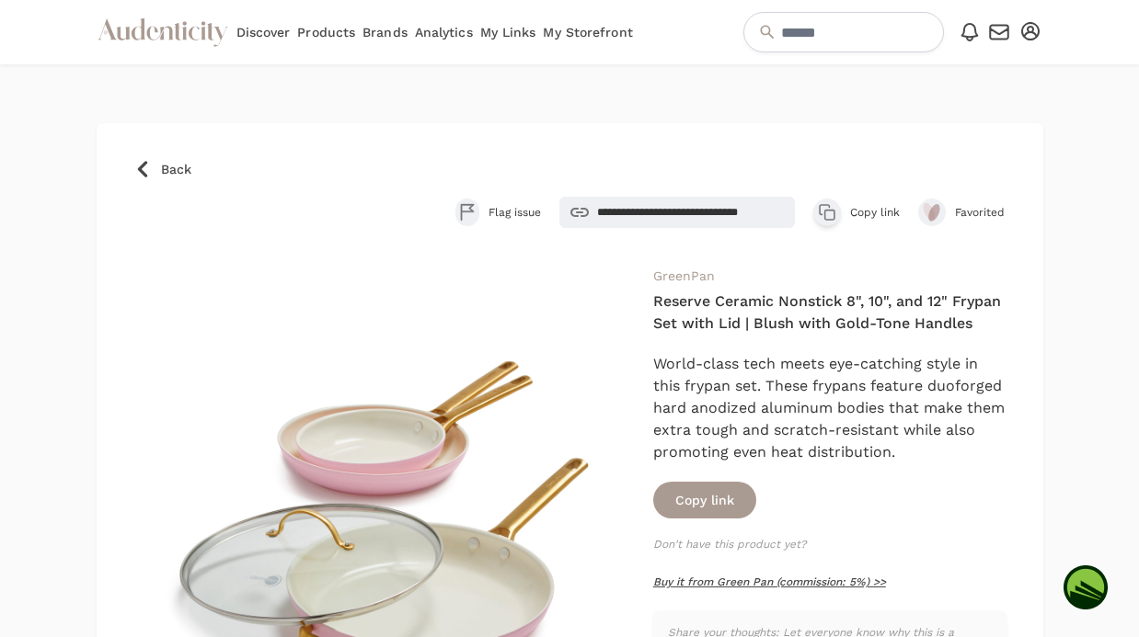
click at [717, 581] on link "Buy it from Green Pan (commission: 5%) >>" at bounding box center [769, 582] width 233 height 13
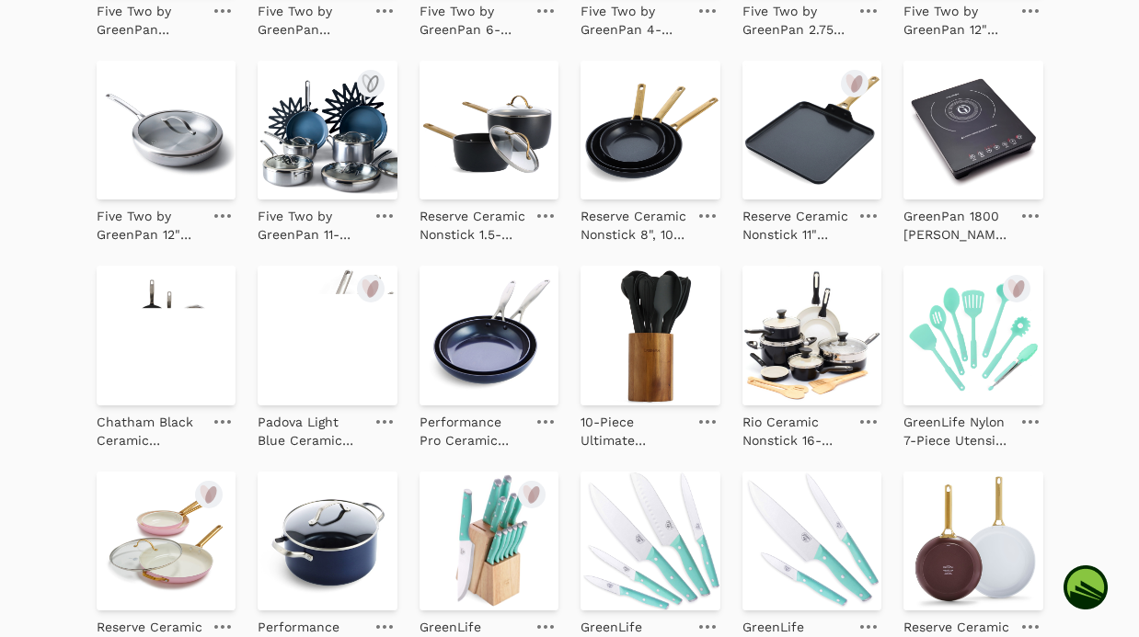
scroll to position [1685, 0]
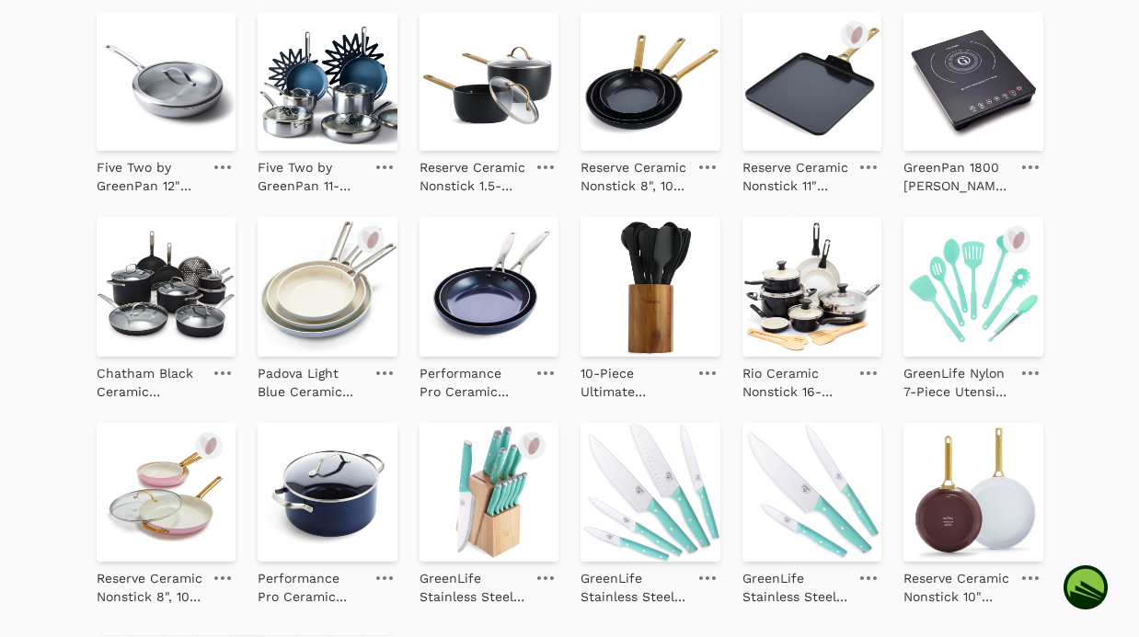
click at [946, 322] on img at bounding box center [973, 287] width 140 height 140
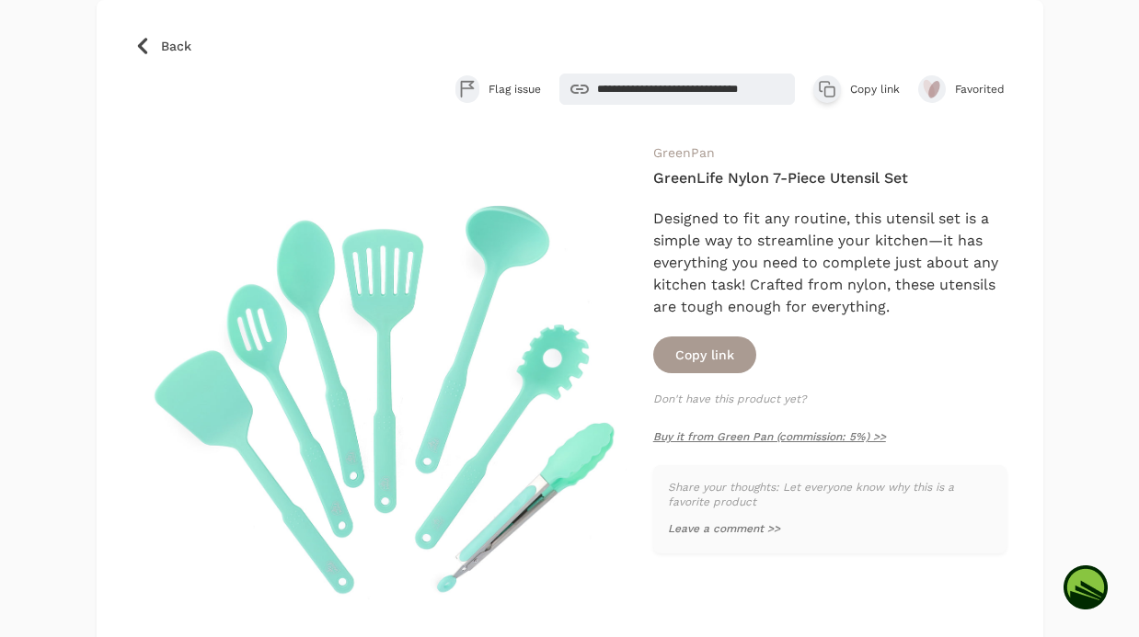
scroll to position [182, 0]
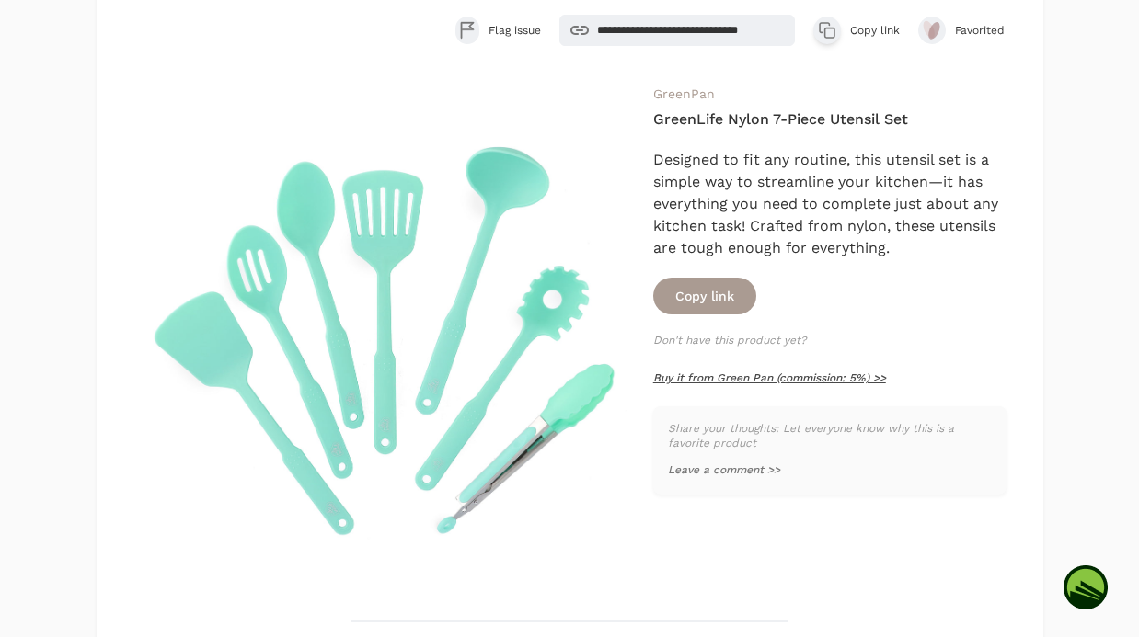
click at [733, 379] on link "Buy it from Green Pan (commission: 5%) >>" at bounding box center [769, 378] width 233 height 13
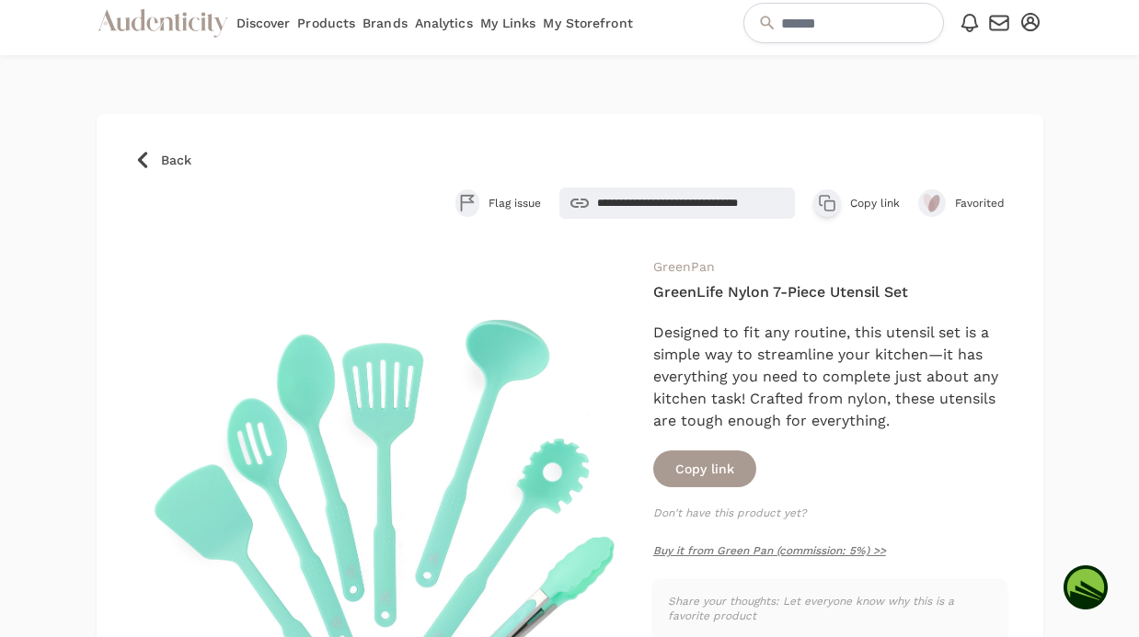
scroll to position [0, 0]
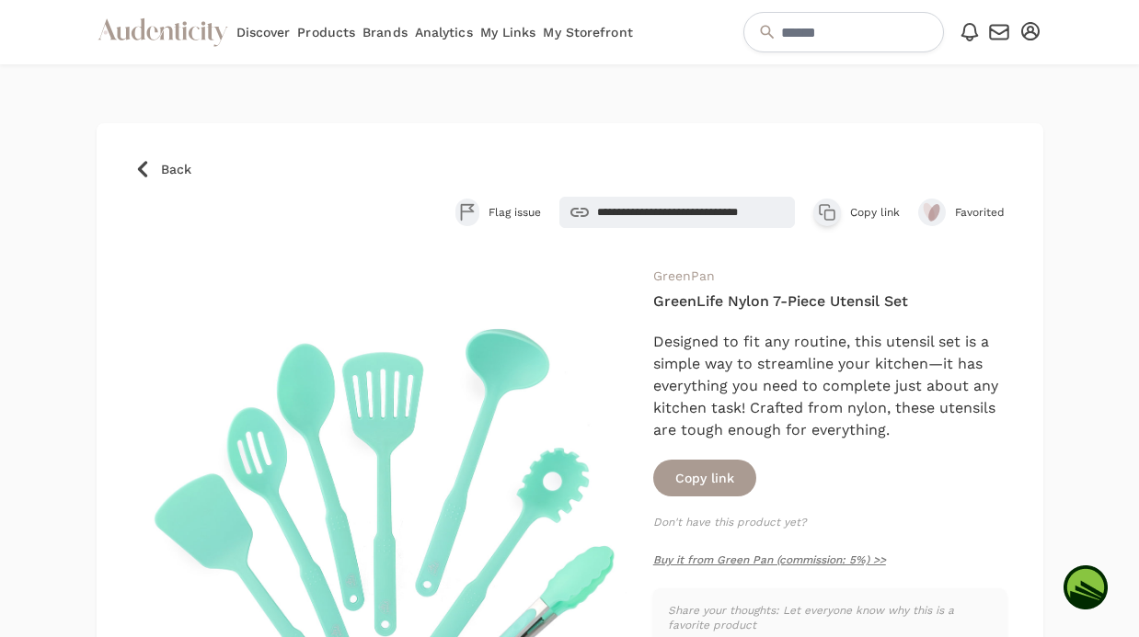
click at [150, 170] on icon at bounding box center [142, 169] width 18 height 18
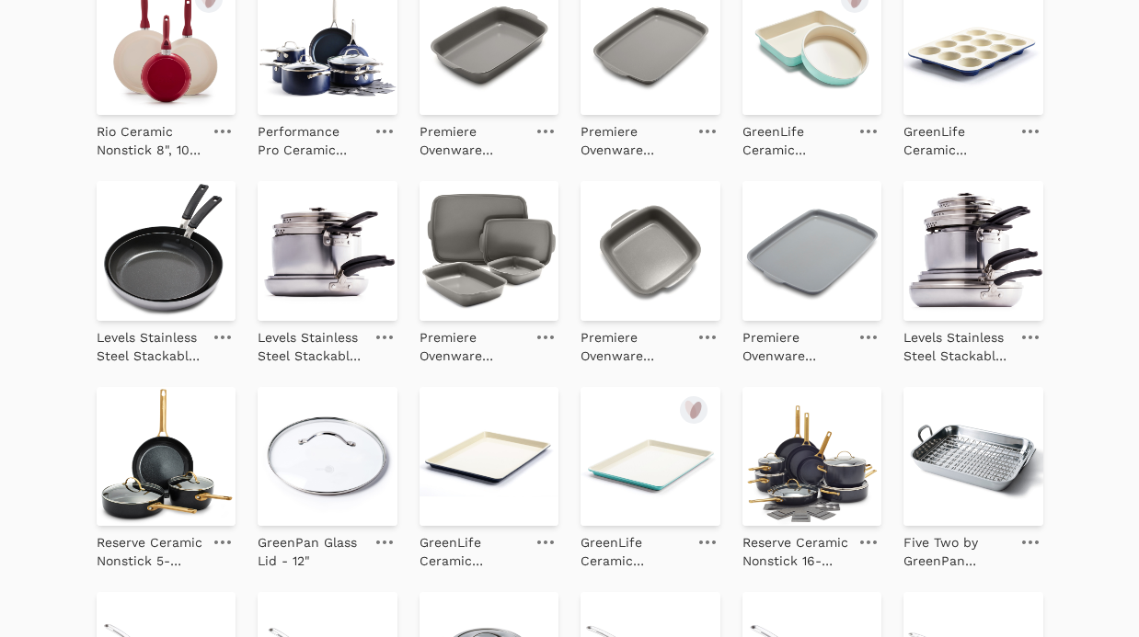
scroll to position [897, 0]
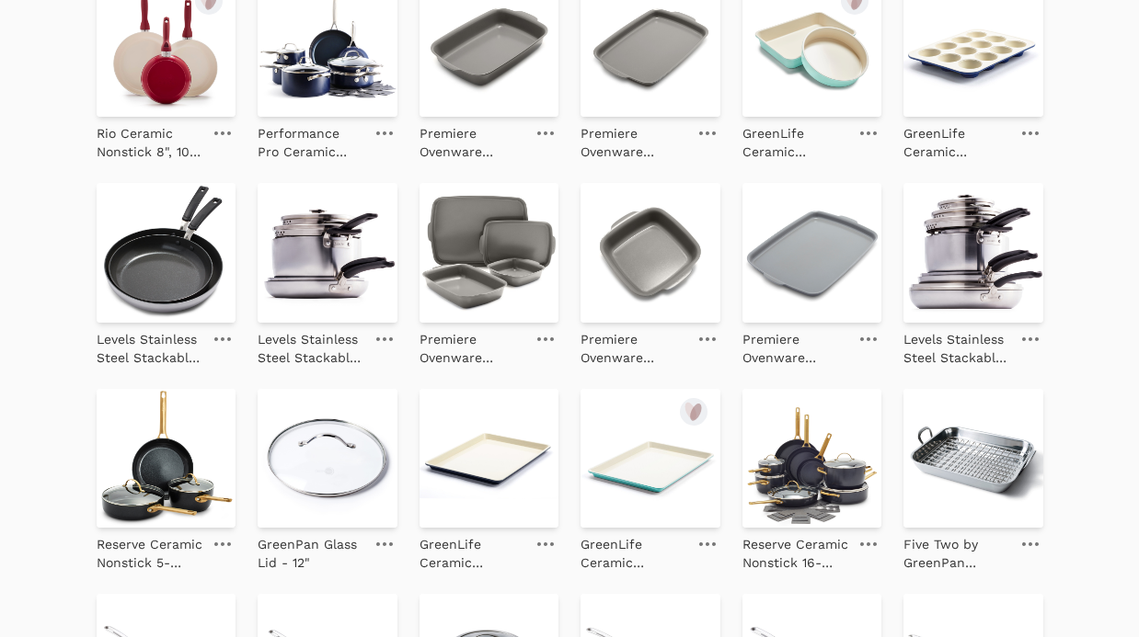
click at [178, 84] on img at bounding box center [167, 48] width 140 height 140
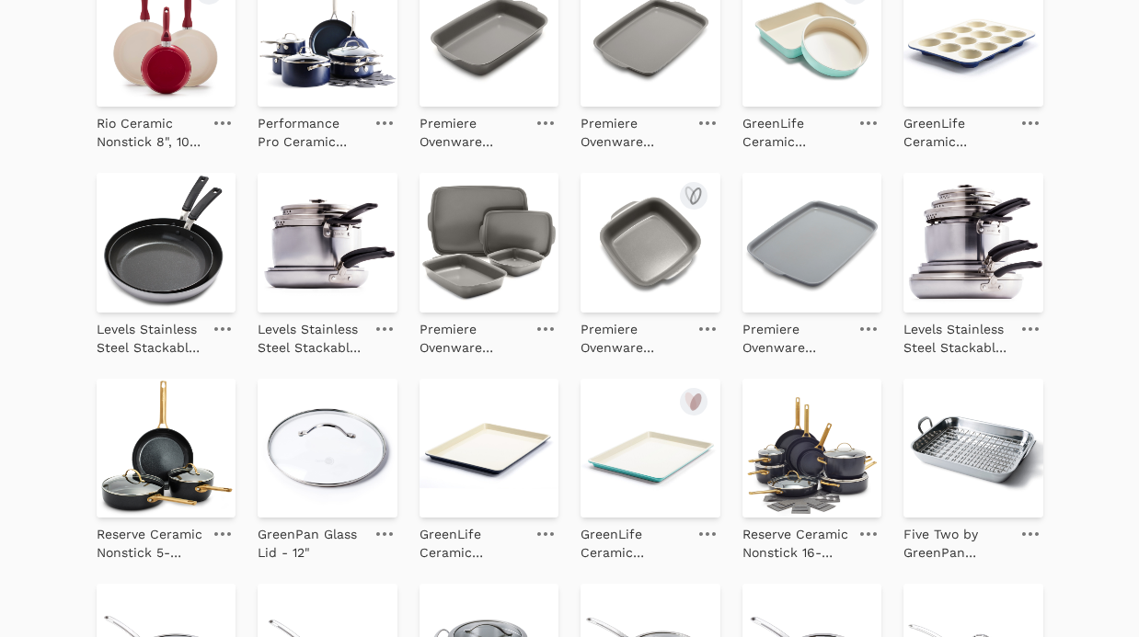
scroll to position [913, 0]
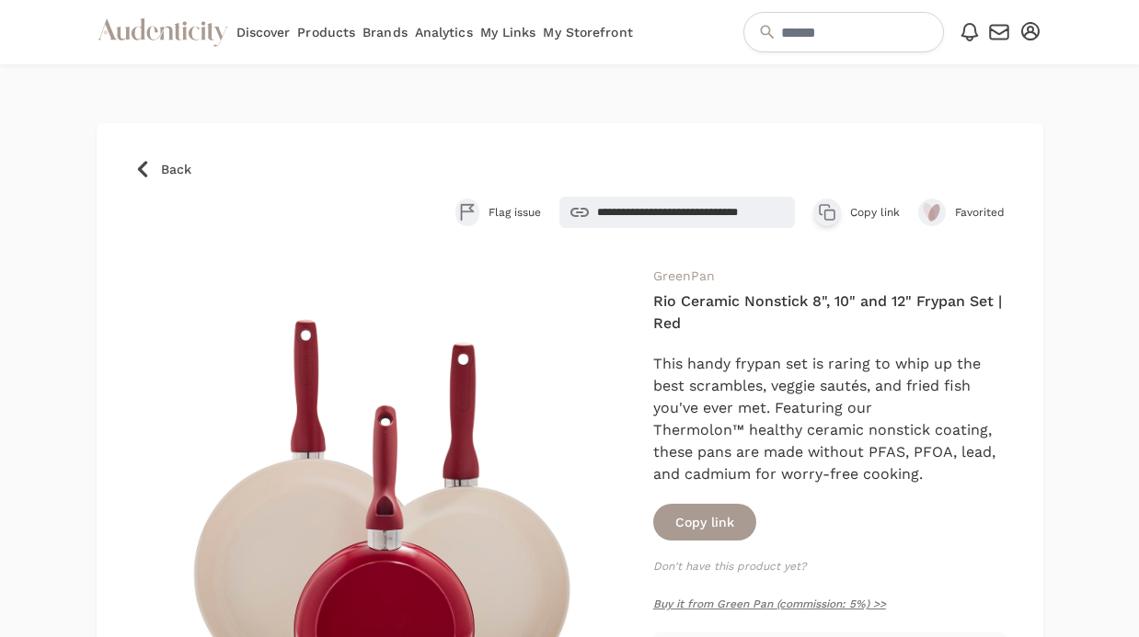
scroll to position [345, 0]
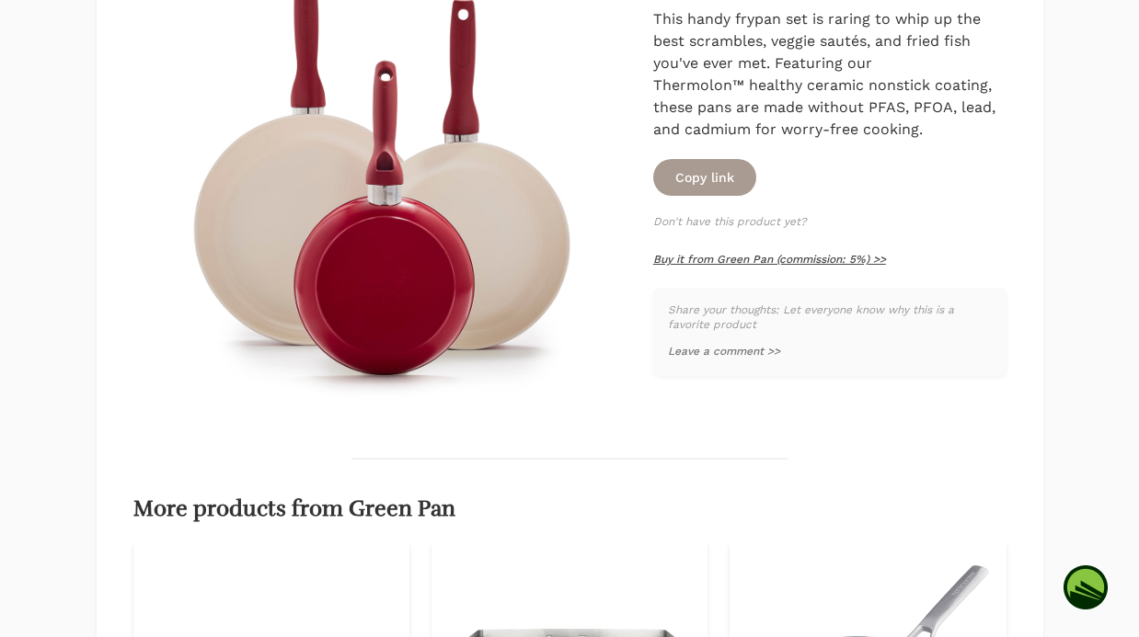
click at [723, 257] on link "Buy it from Green Pan (commission: 5%) >>" at bounding box center [769, 259] width 233 height 13
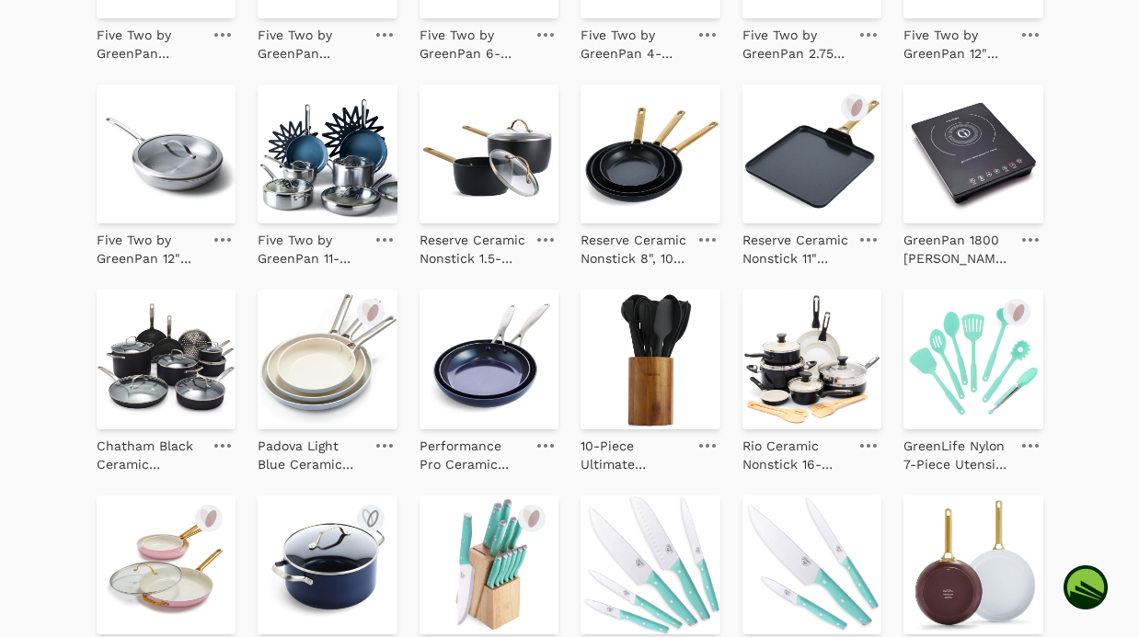
scroll to position [1810, 0]
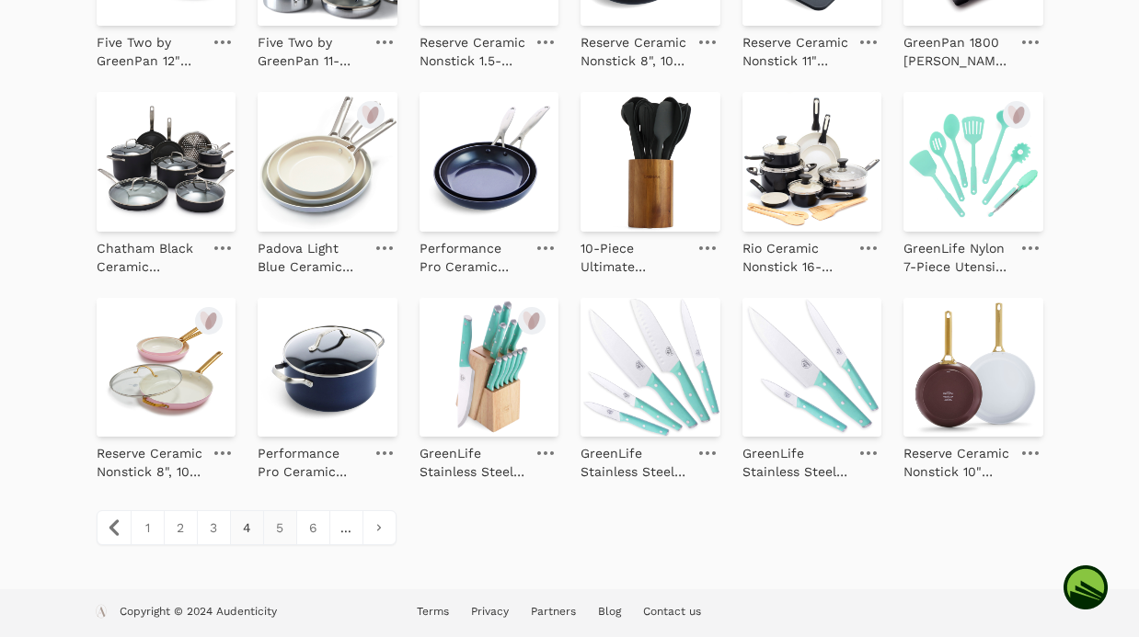
click at [273, 535] on link "5" at bounding box center [279, 527] width 33 height 33
